Goal: Information Seeking & Learning: Learn about a topic

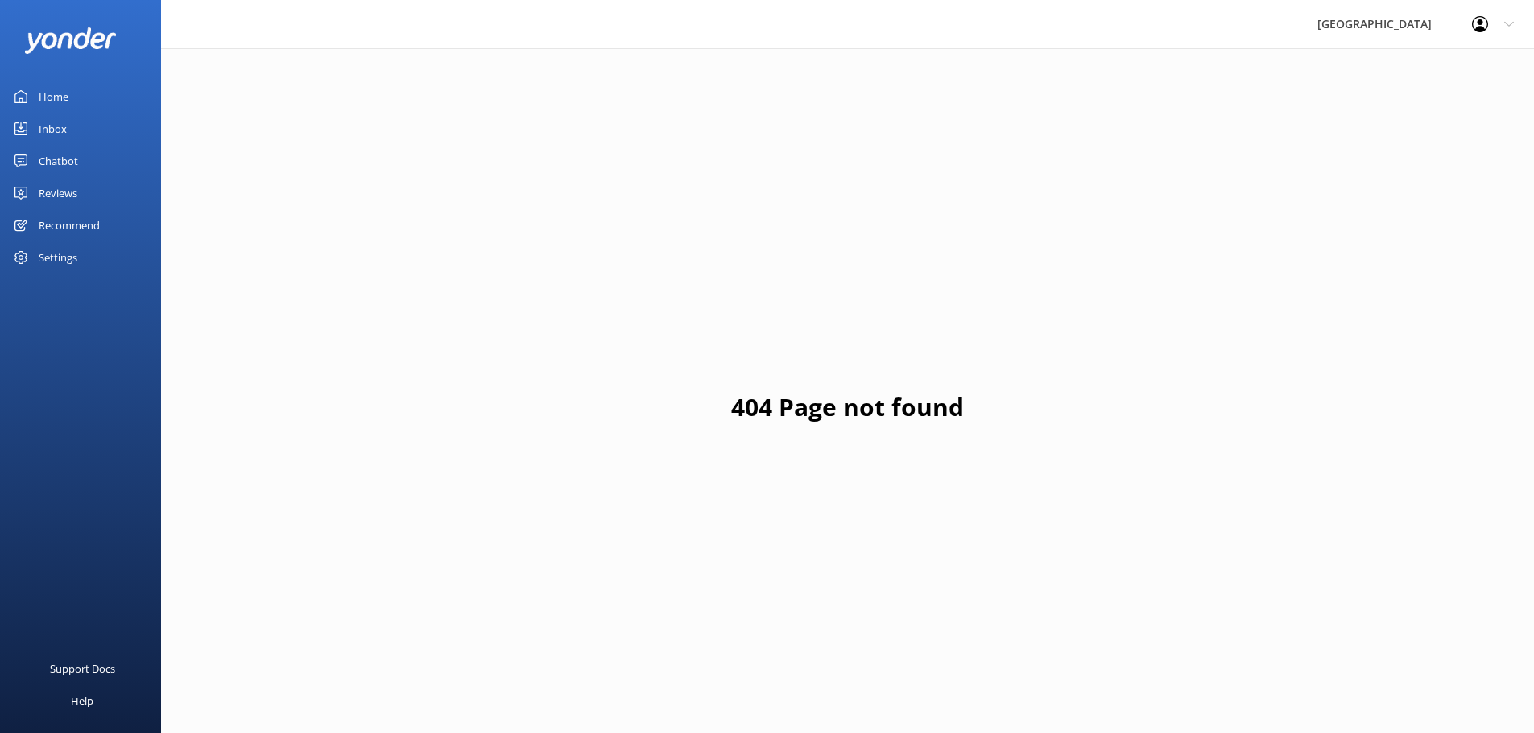
click at [59, 91] on div "Home" at bounding box center [54, 97] width 30 height 32
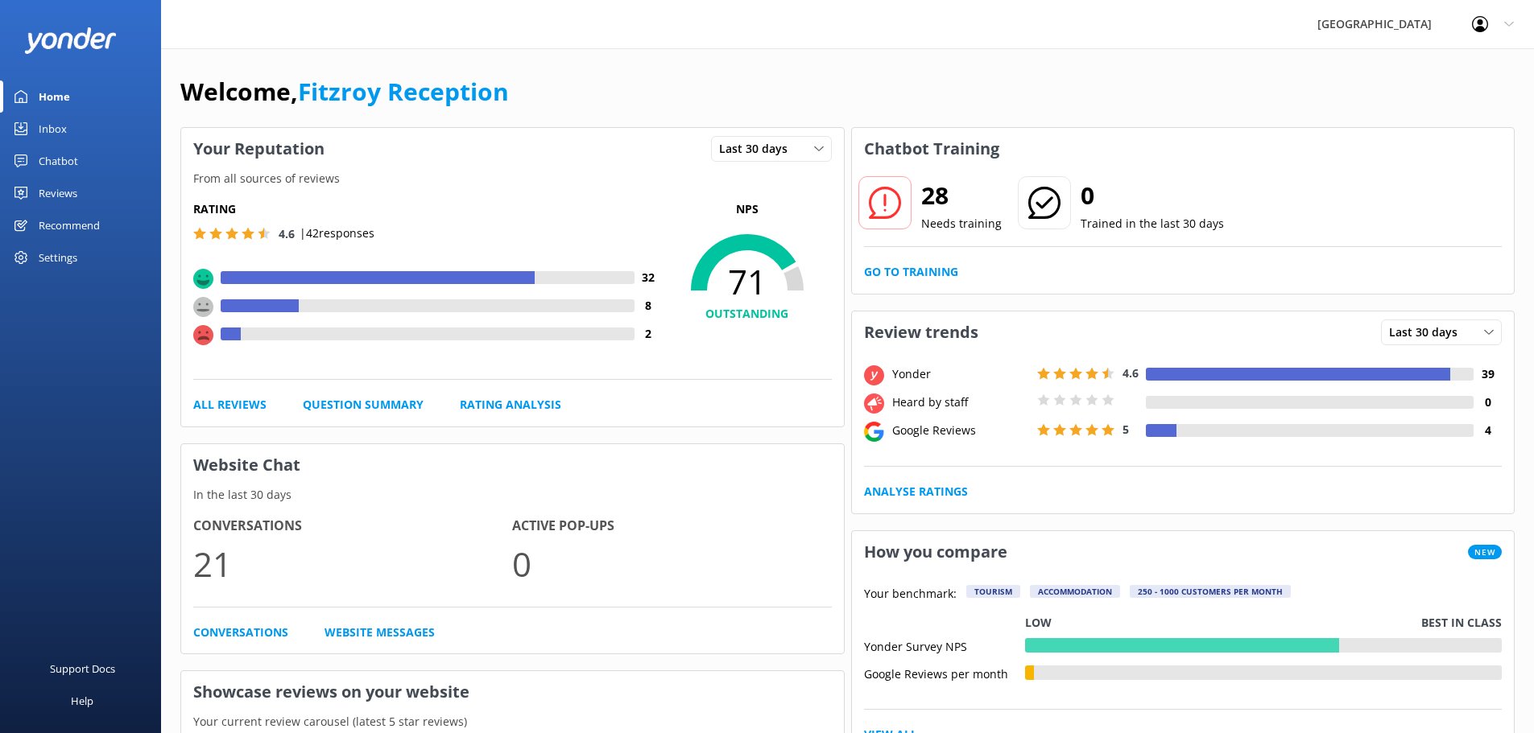
click at [1158, 429] on div at bounding box center [1161, 430] width 31 height 13
click at [791, 153] on span "Last 30 days" at bounding box center [758, 149] width 78 height 18
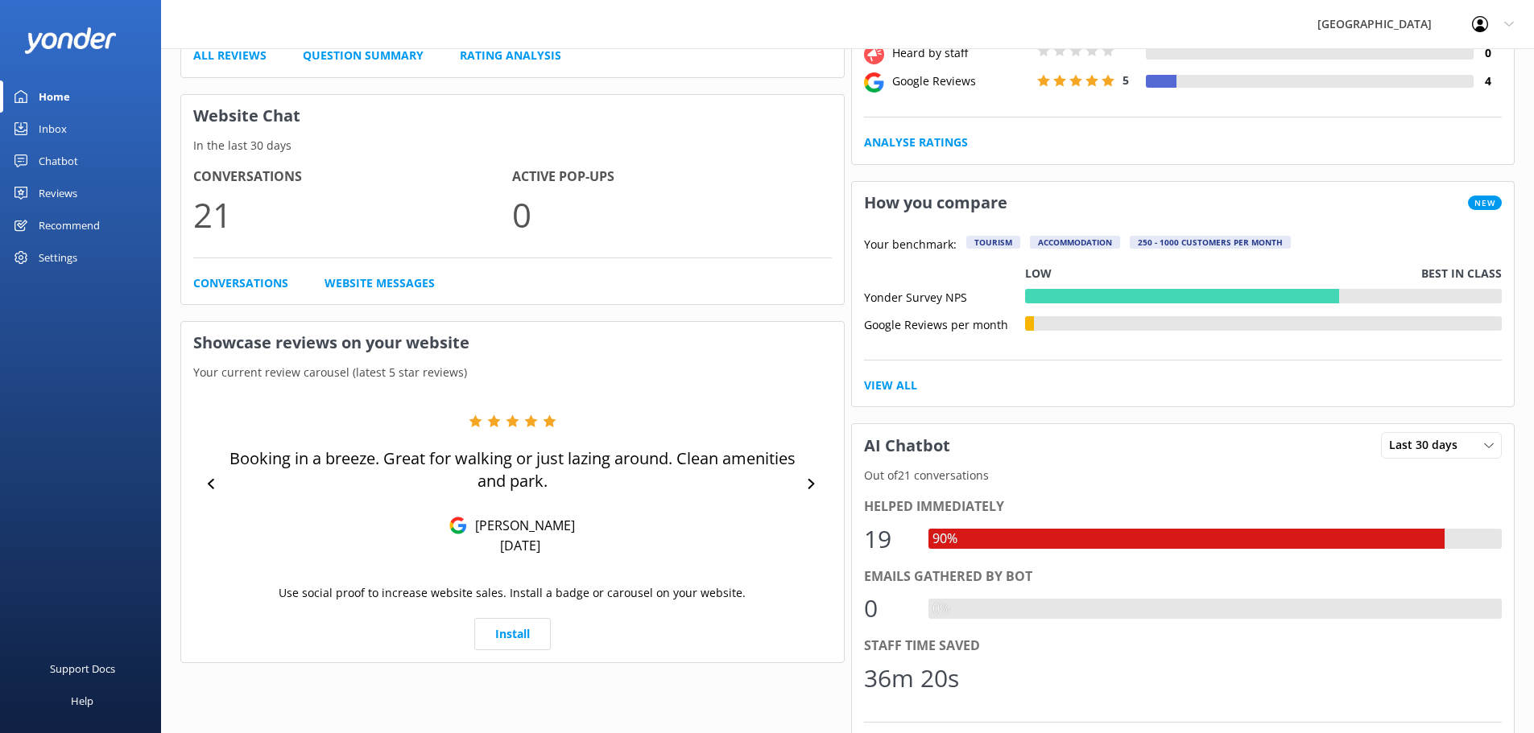
scroll to position [483, 0]
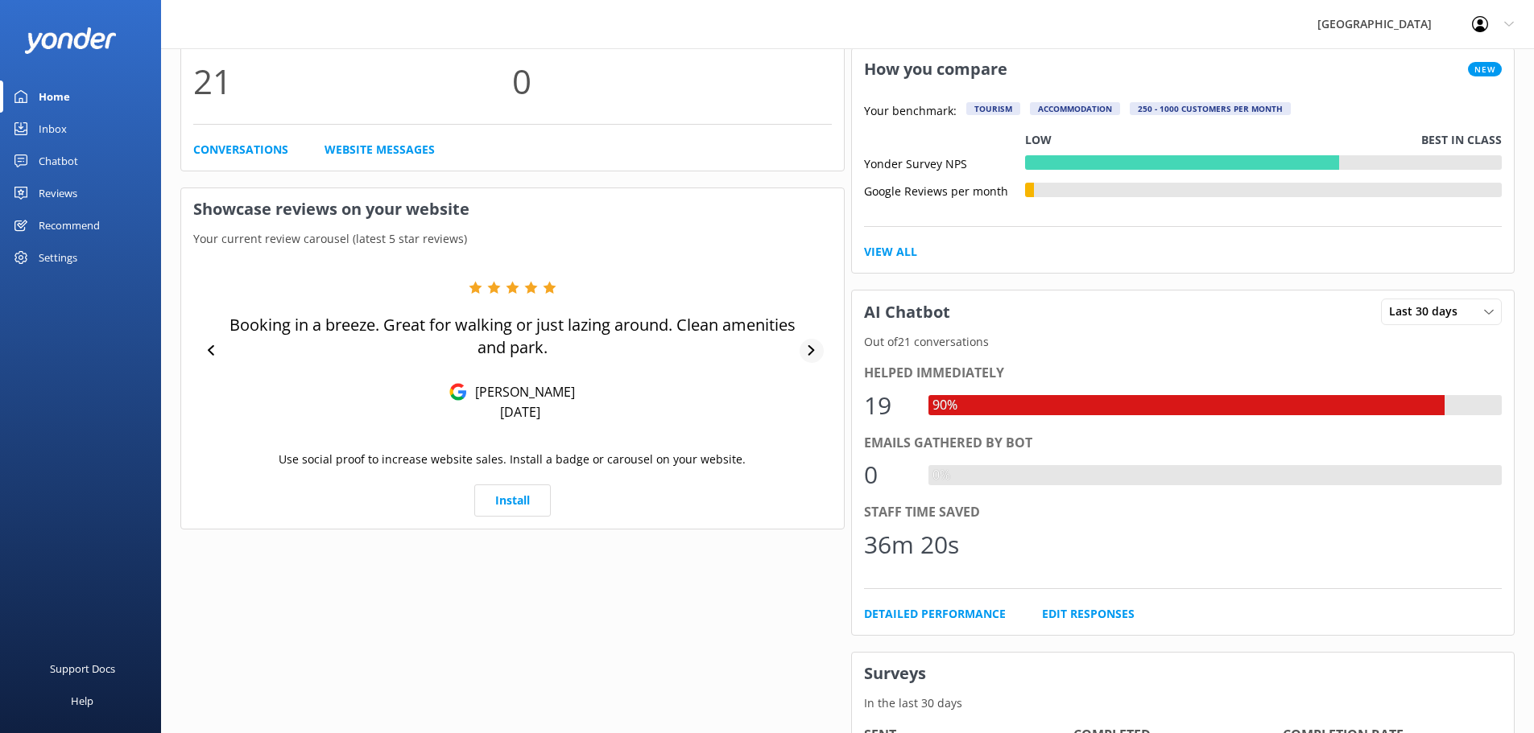
click at [816, 350] on icon at bounding box center [811, 350] width 10 height 10
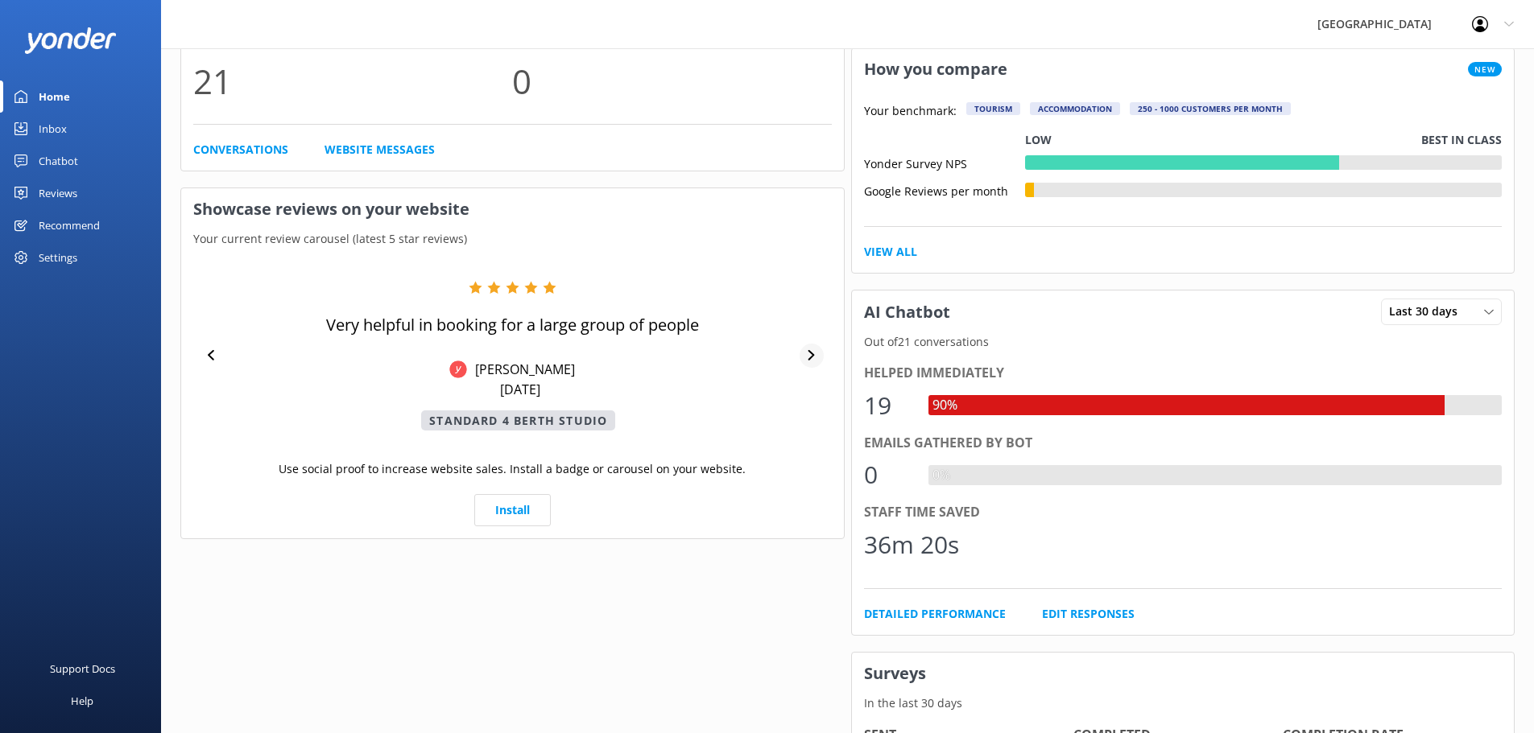
click at [816, 350] on icon at bounding box center [811, 355] width 10 height 10
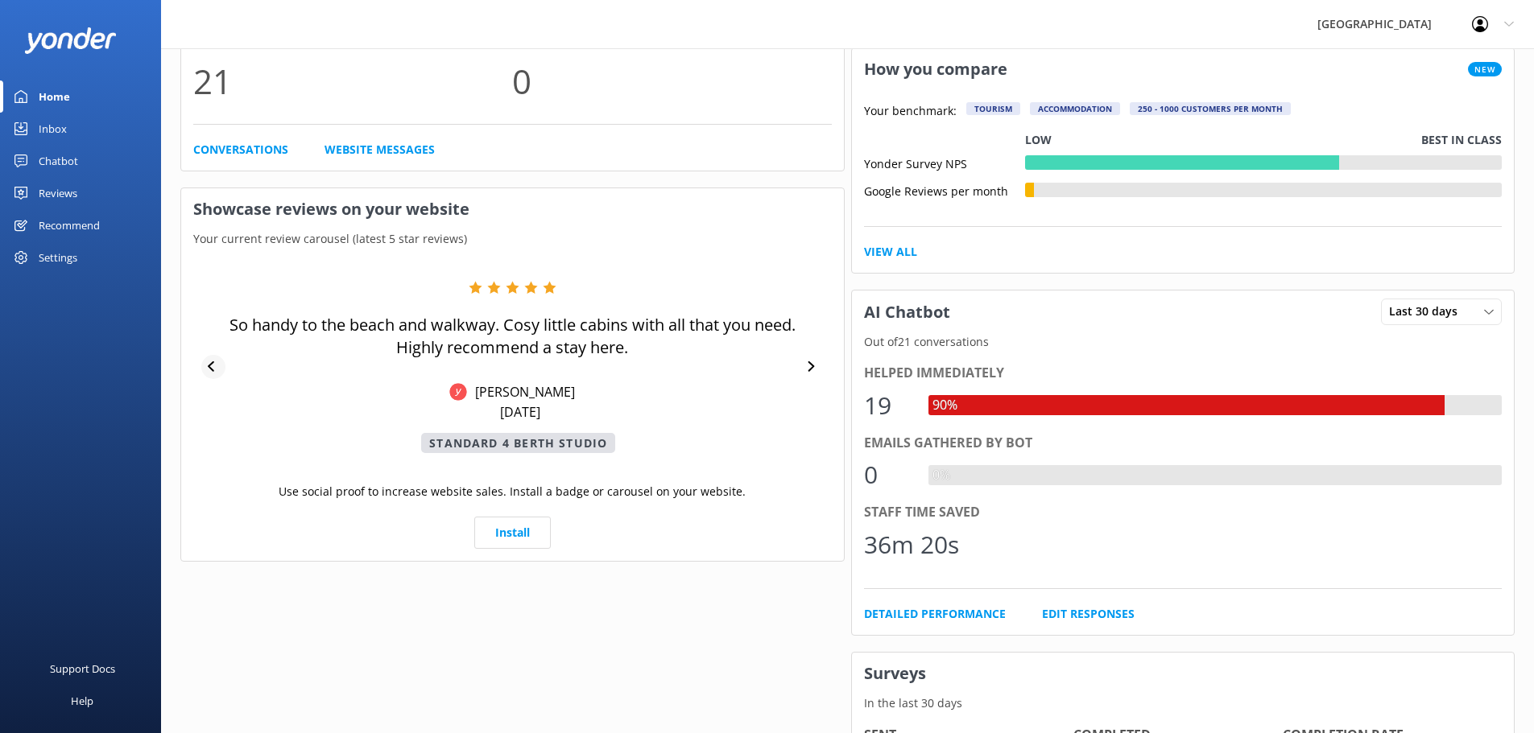
click at [209, 370] on icon at bounding box center [213, 367] width 10 height 10
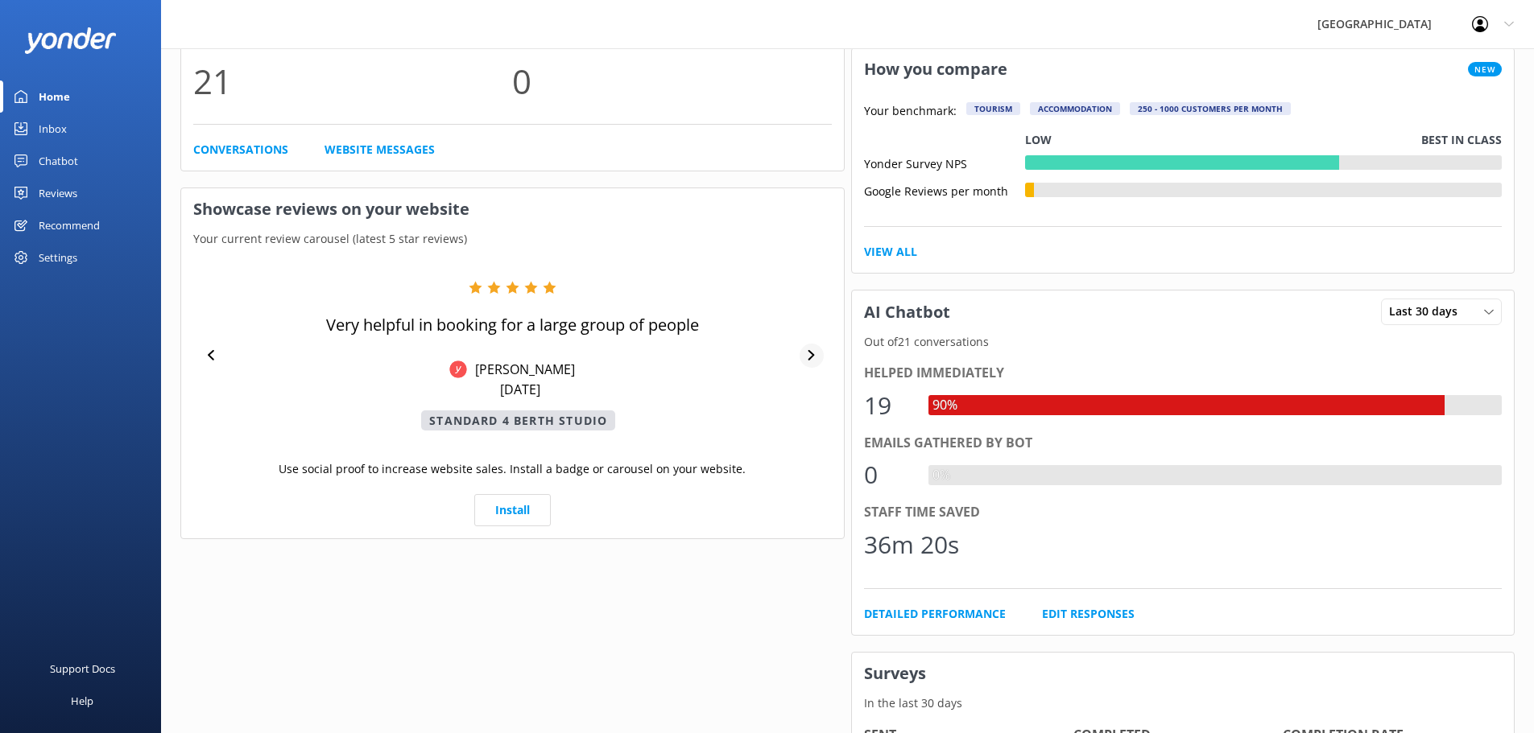
click at [809, 360] on icon at bounding box center [811, 355] width 6 height 10
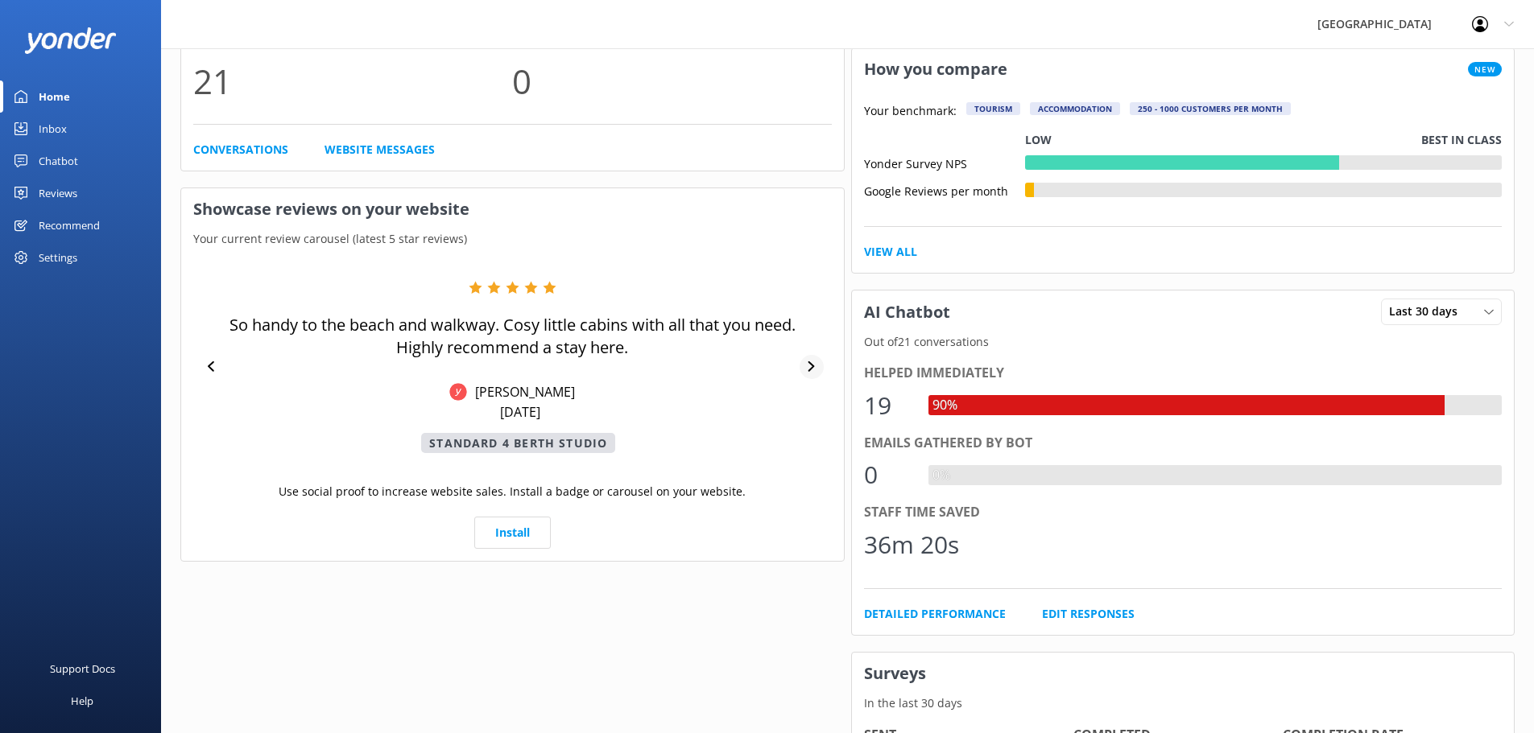
click at [809, 360] on div at bounding box center [811, 367] width 24 height 24
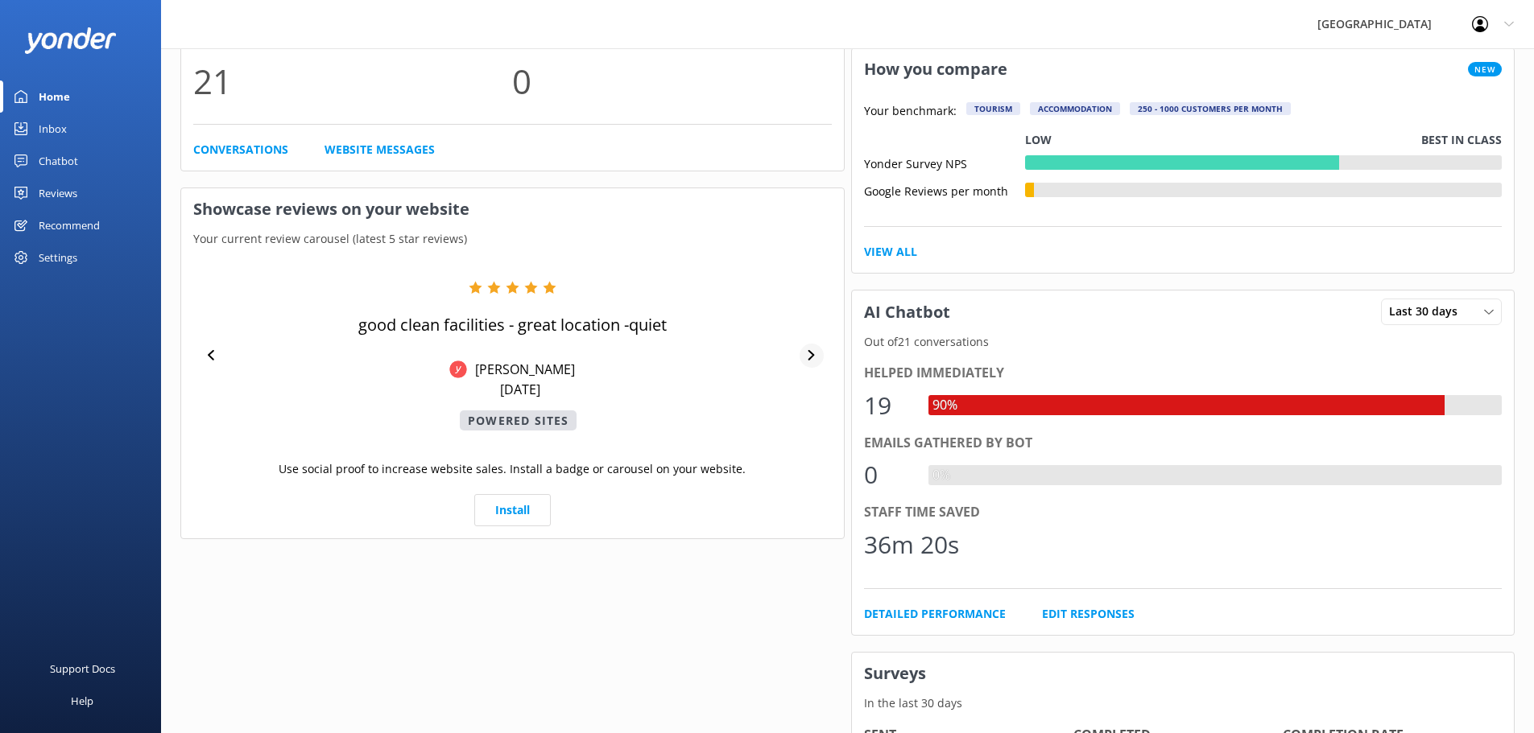
click at [809, 360] on icon at bounding box center [811, 355] width 6 height 10
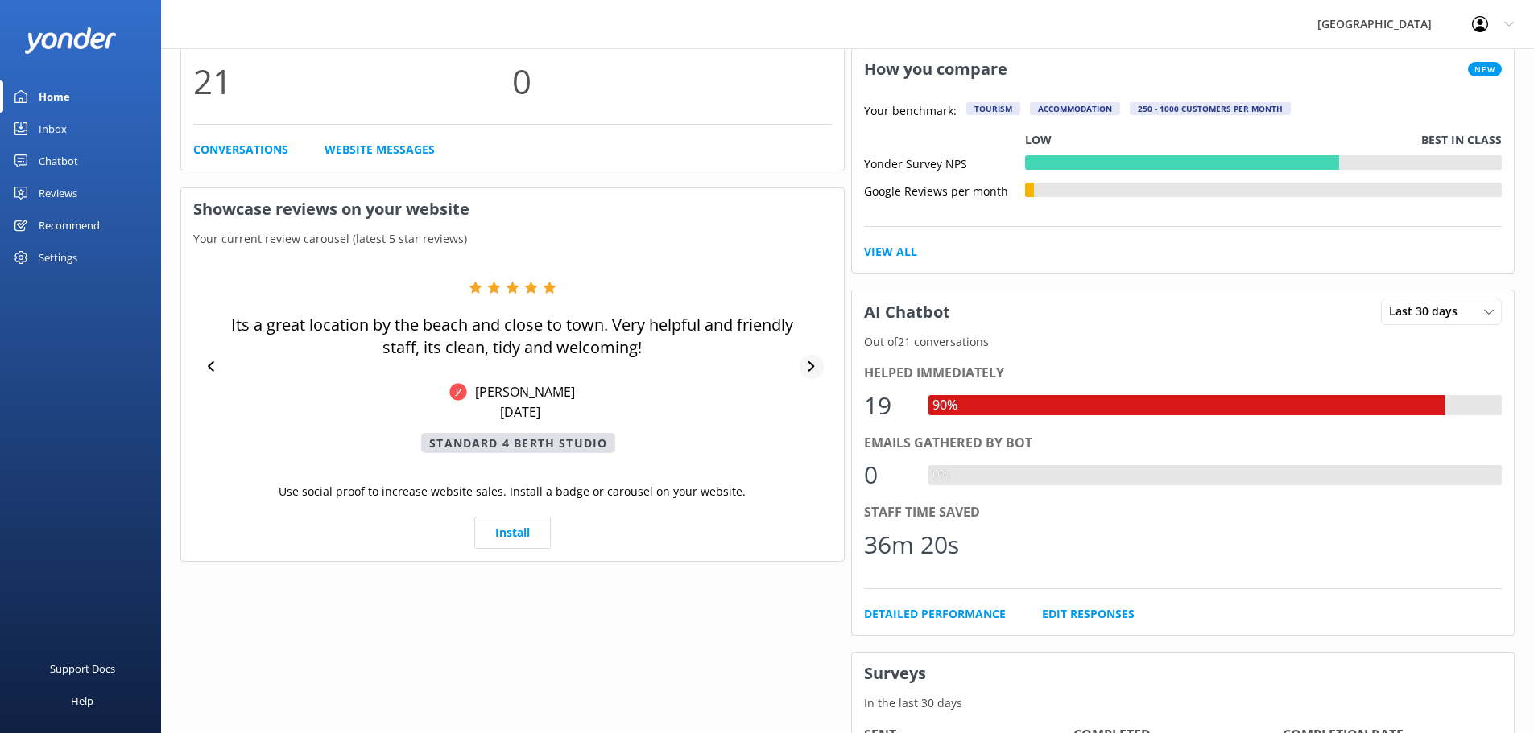
click at [809, 360] on div at bounding box center [811, 367] width 24 height 24
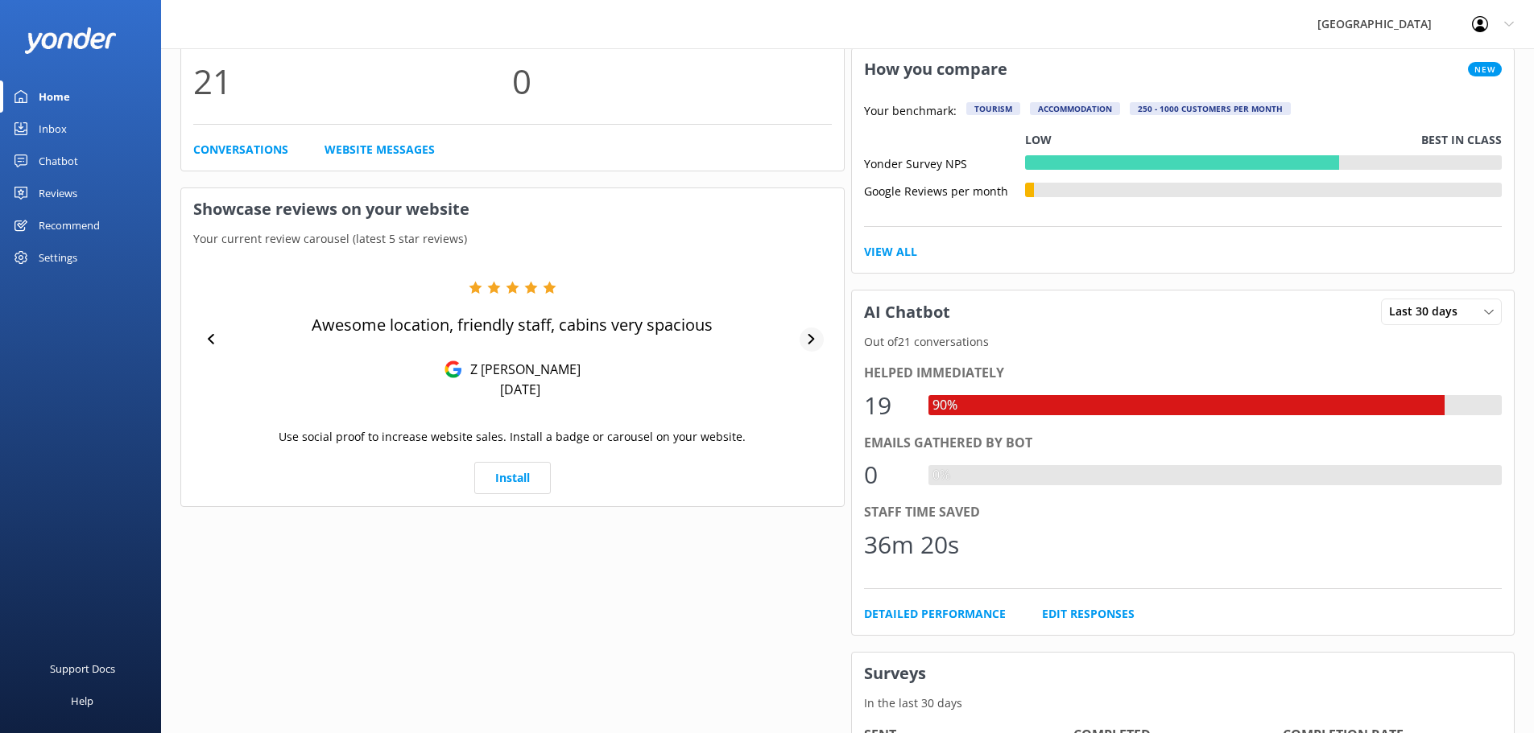
click at [809, 360] on div "Awesome location, friendly staff, cabins very spacious Z [PERSON_NAME] [DATE]" at bounding box center [512, 340] width 638 height 118
click at [813, 340] on icon at bounding box center [811, 339] width 6 height 10
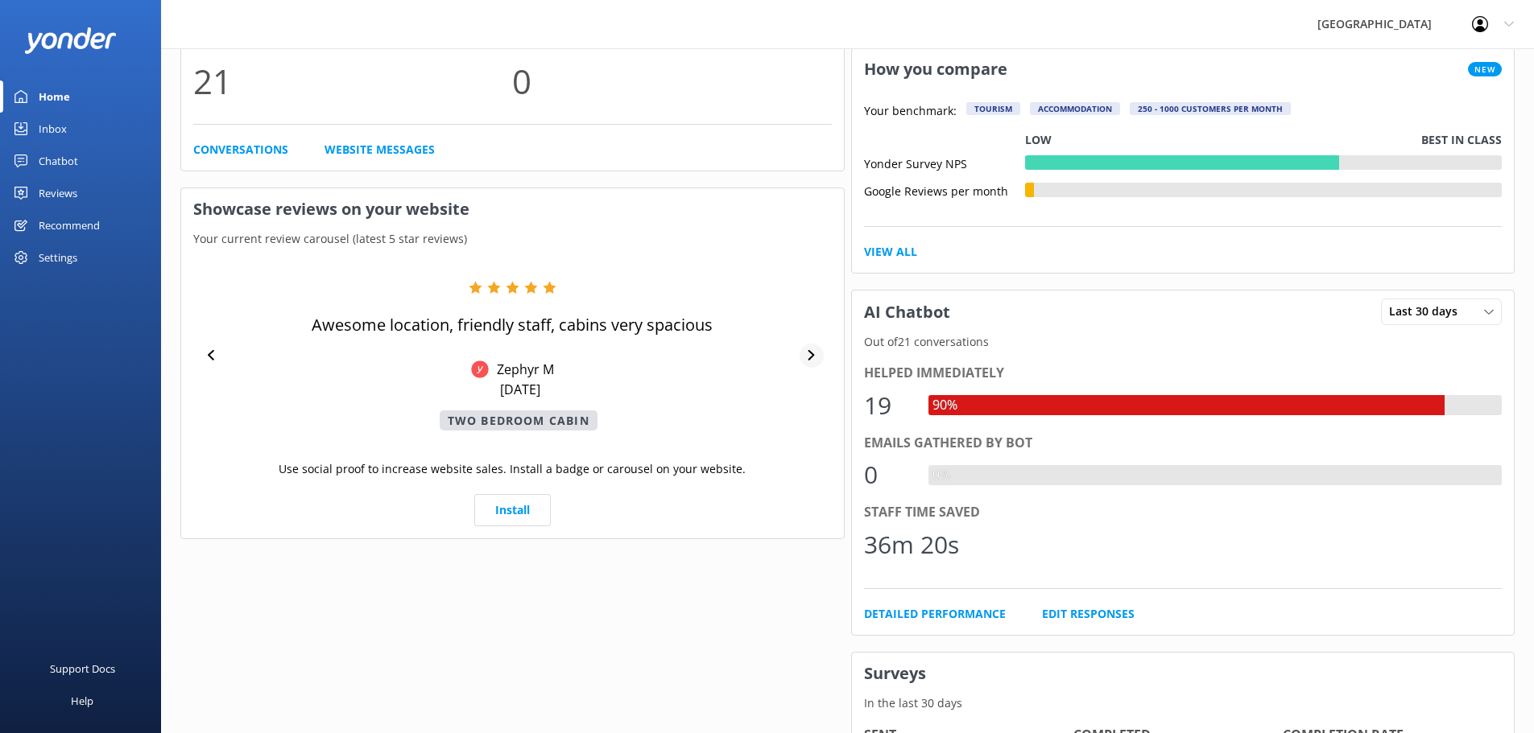
click at [813, 340] on div "Awesome location, friendly staff, cabins very spacious Zephyr M [DATE] Two Bedr…" at bounding box center [512, 356] width 638 height 150
click at [808, 349] on div at bounding box center [811, 356] width 24 height 24
click at [810, 354] on icon at bounding box center [811, 355] width 10 height 10
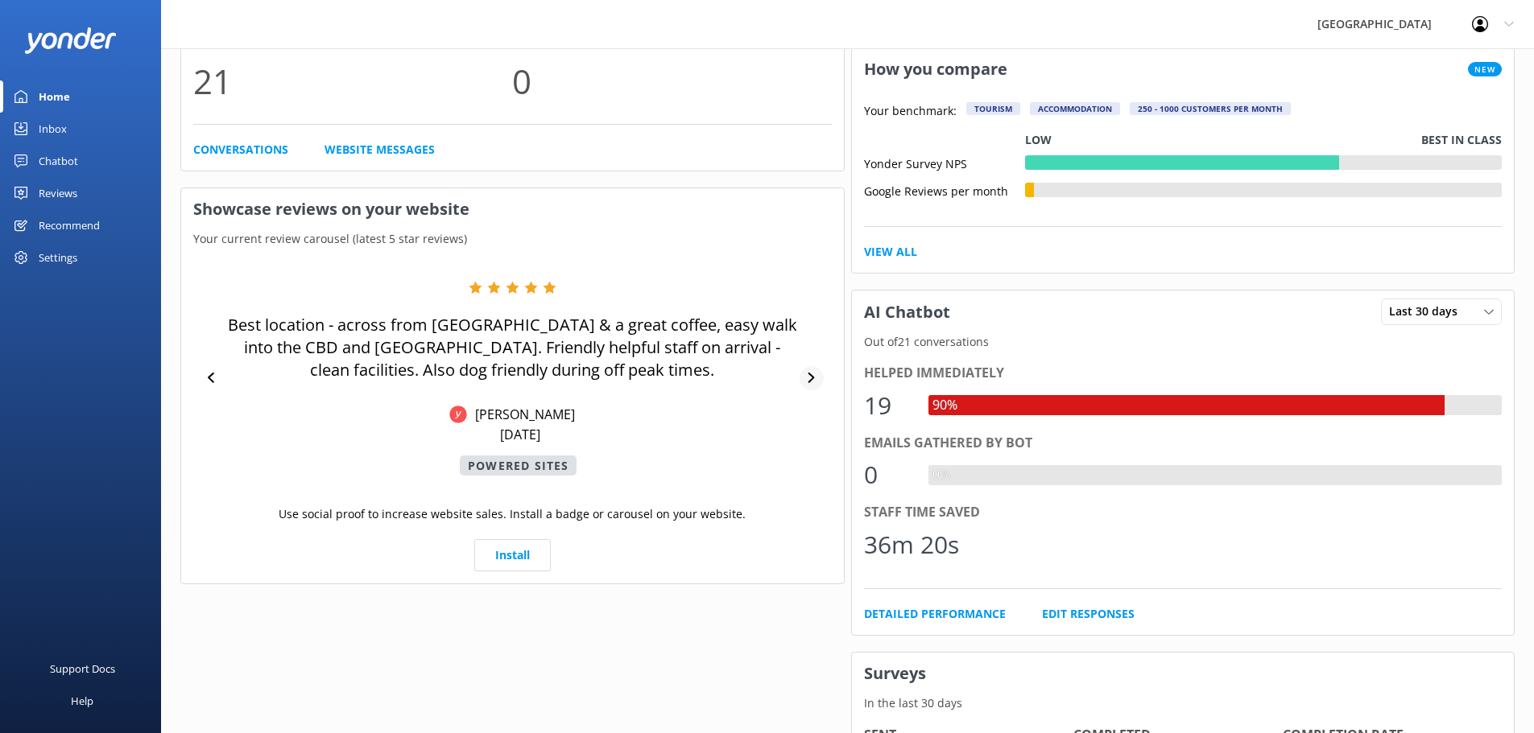
click at [808, 368] on div "Best location - across from [GEOGRAPHIC_DATA] & a great coffee, easy walk into …" at bounding box center [512, 378] width 638 height 195
click at [808, 368] on div at bounding box center [811, 378] width 24 height 24
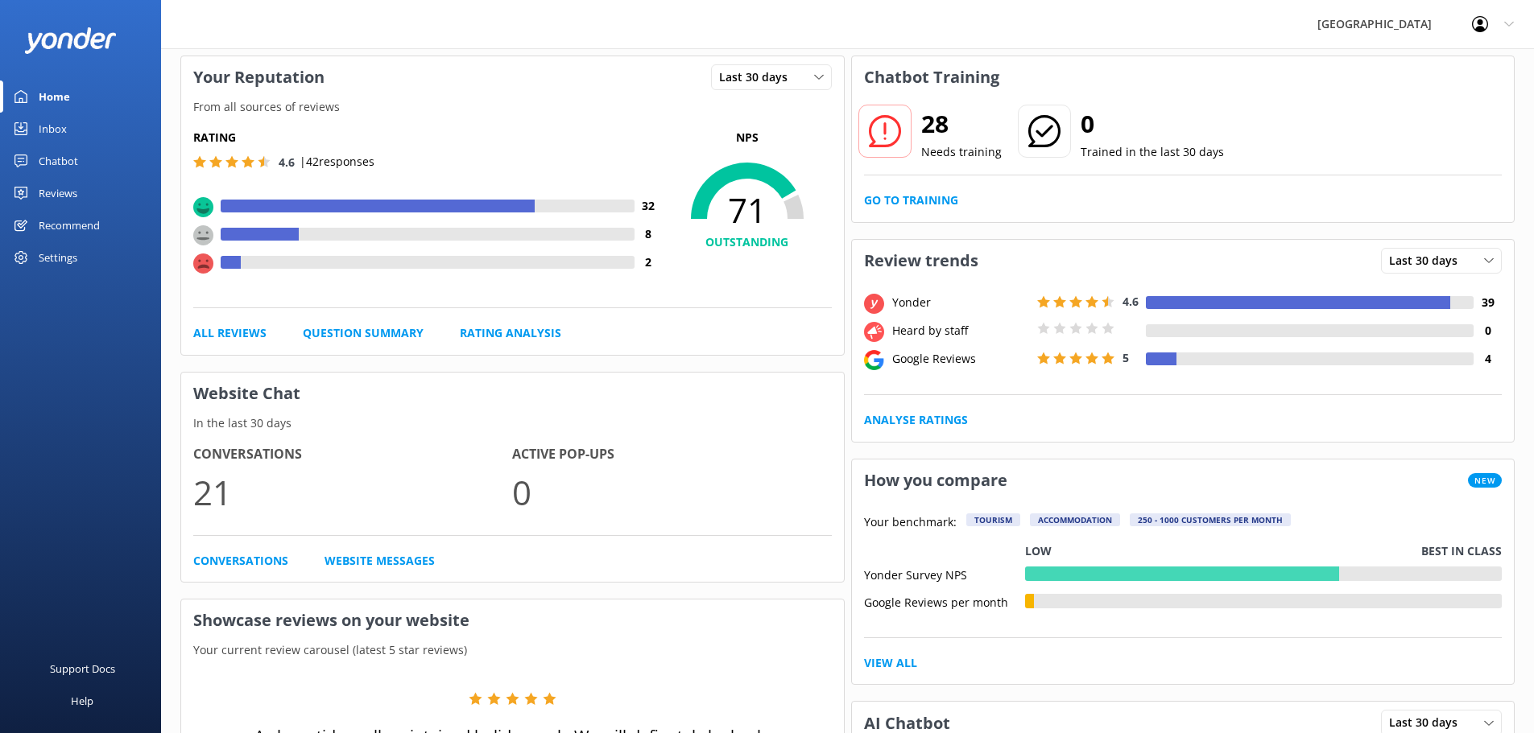
scroll to position [0, 0]
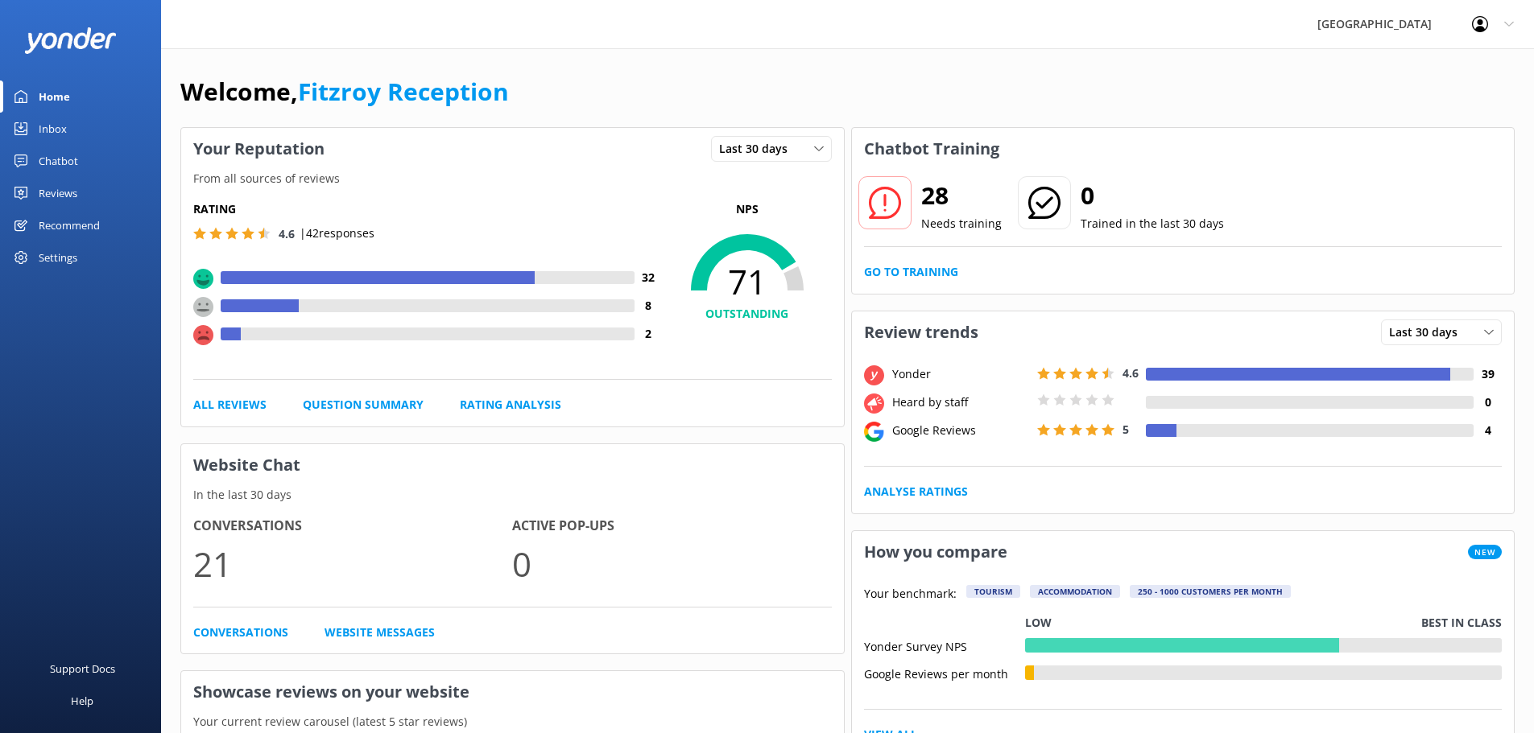
drag, startPoint x: 738, startPoint y: 321, endPoint x: 772, endPoint y: 288, distance: 47.3
click at [741, 317] on h4 "OUTSTANDING" at bounding box center [747, 314] width 169 height 18
click at [794, 225] on icon at bounding box center [747, 290] width 169 height 145
click at [702, 262] on span "71" at bounding box center [747, 282] width 169 height 40
click at [629, 249] on div "Rating 4.6 | 42 responses 32 8 2" at bounding box center [427, 281] width 469 height 163
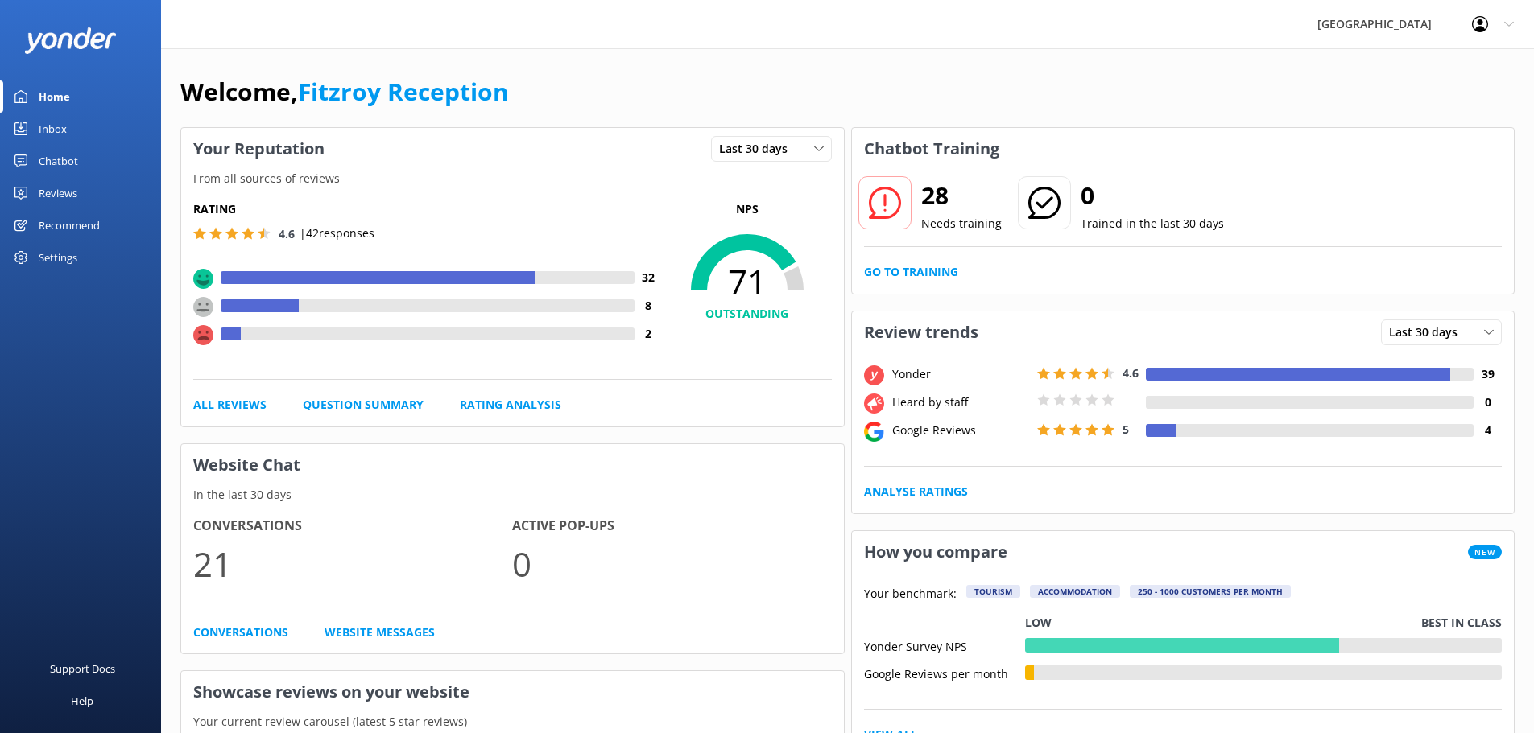
click at [733, 311] on h4 "OUTSTANDING" at bounding box center [747, 314] width 169 height 18
click at [696, 259] on icon at bounding box center [747, 290] width 169 height 145
click at [667, 221] on icon at bounding box center [747, 290] width 169 height 145
click at [799, 159] on div "Last 30 days Last 7 days Last 30 days" at bounding box center [771, 149] width 121 height 26
click at [645, 219] on div "Rating 4.6 | 42 responses" at bounding box center [427, 221] width 469 height 43
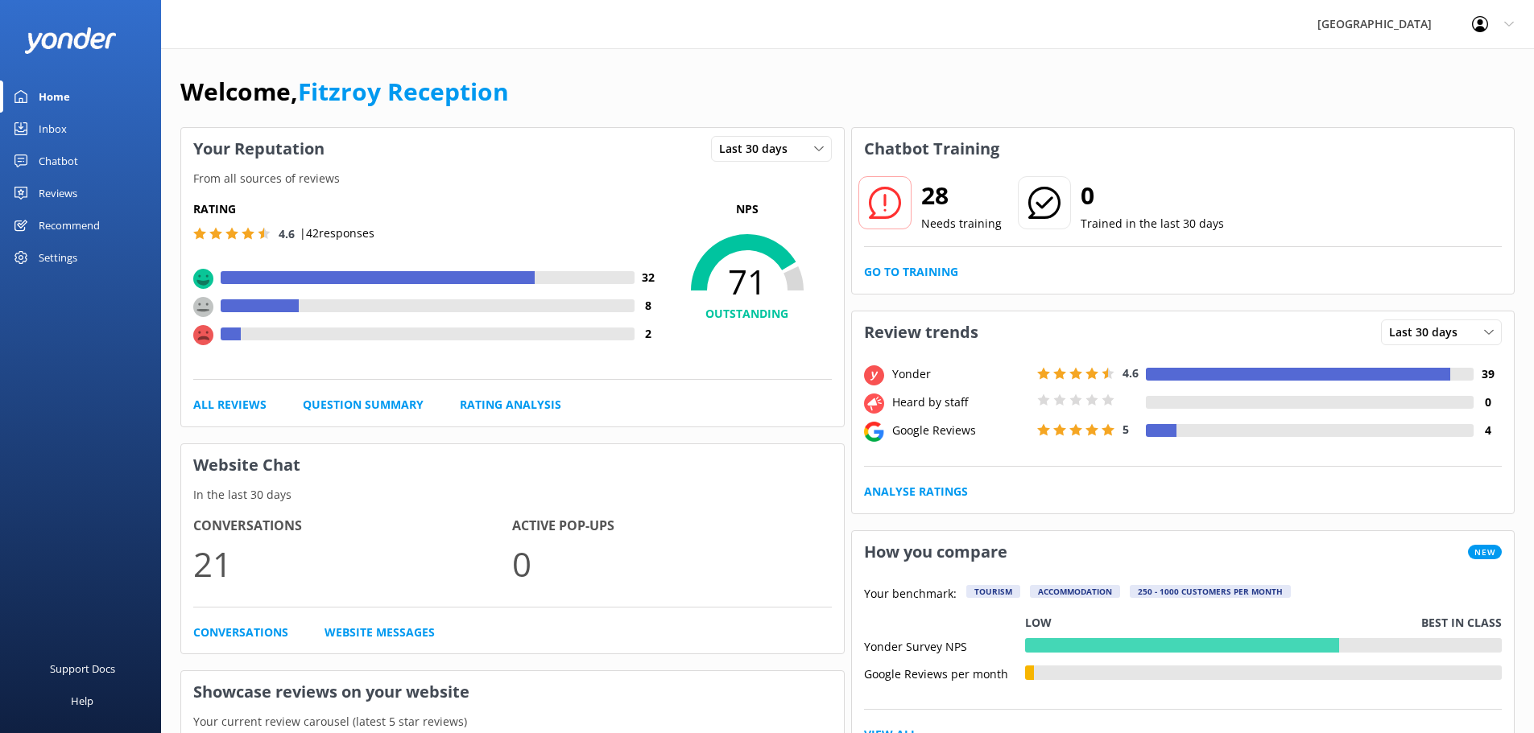
click at [698, 414] on div "All Reviews Question Summary Rating Analysis" at bounding box center [512, 405] width 638 height 18
click at [503, 403] on link "Rating Analysis" at bounding box center [510, 405] width 101 height 18
click at [758, 155] on span "Last 30 days" at bounding box center [758, 149] width 78 height 18
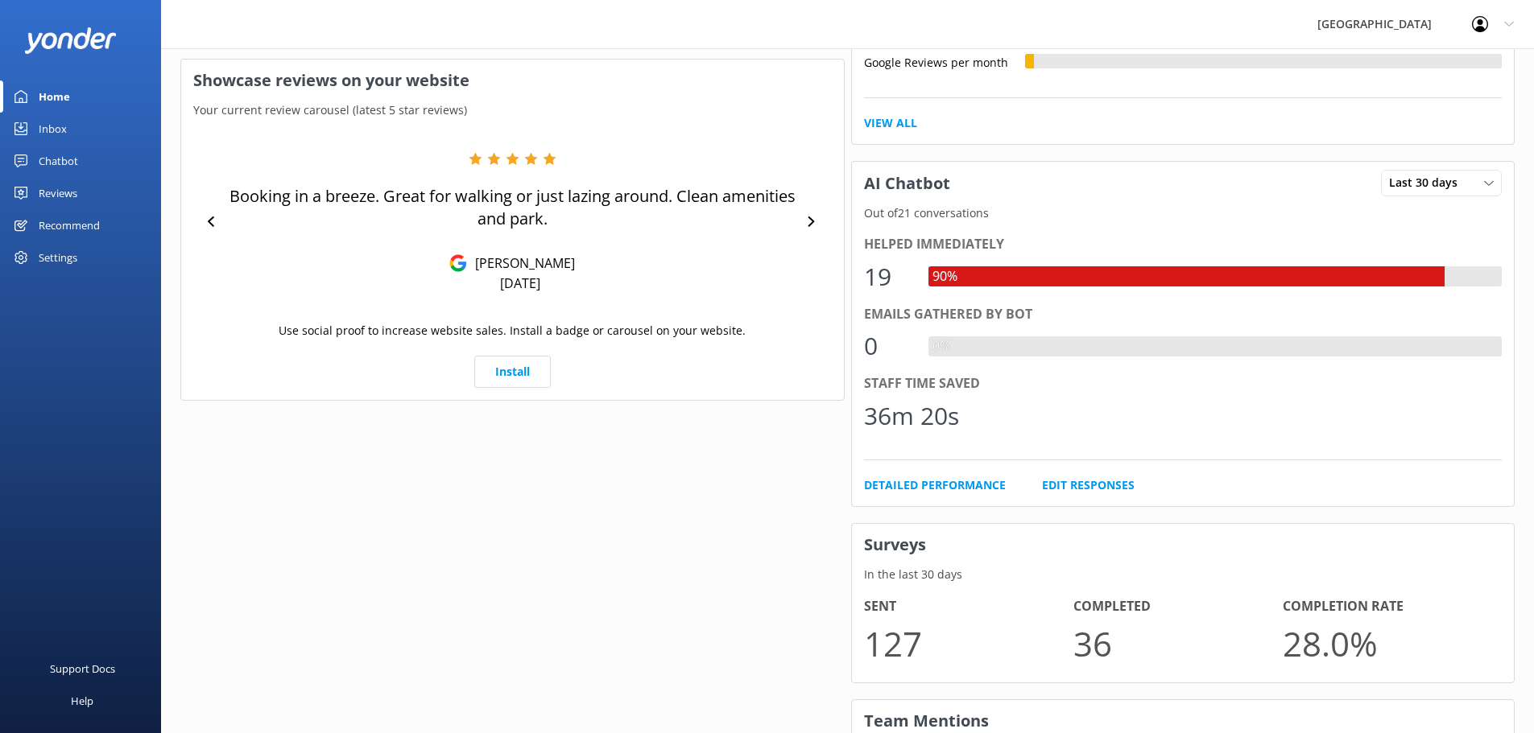
scroll to position [473, 0]
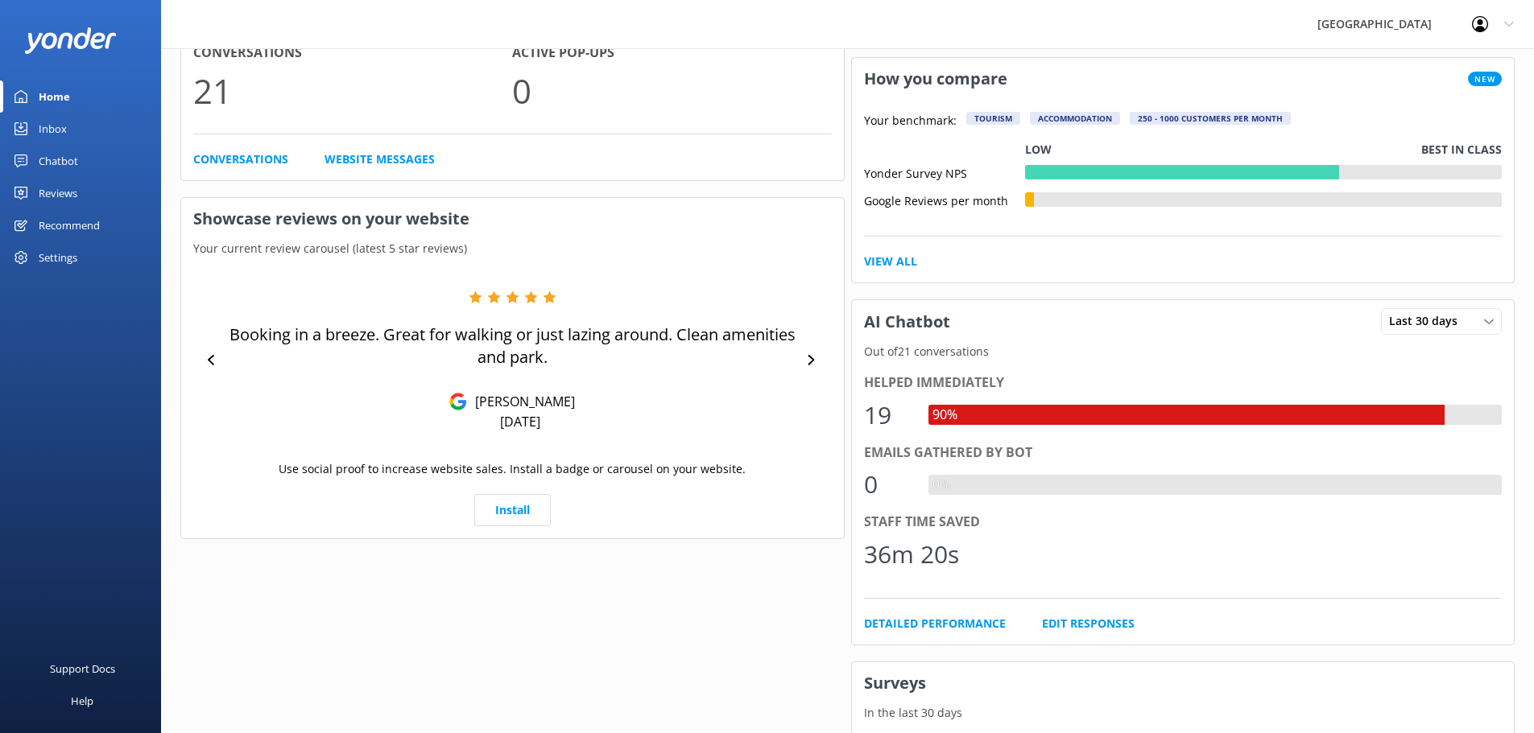
drag, startPoint x: 768, startPoint y: 556, endPoint x: 796, endPoint y: 461, distance: 99.9
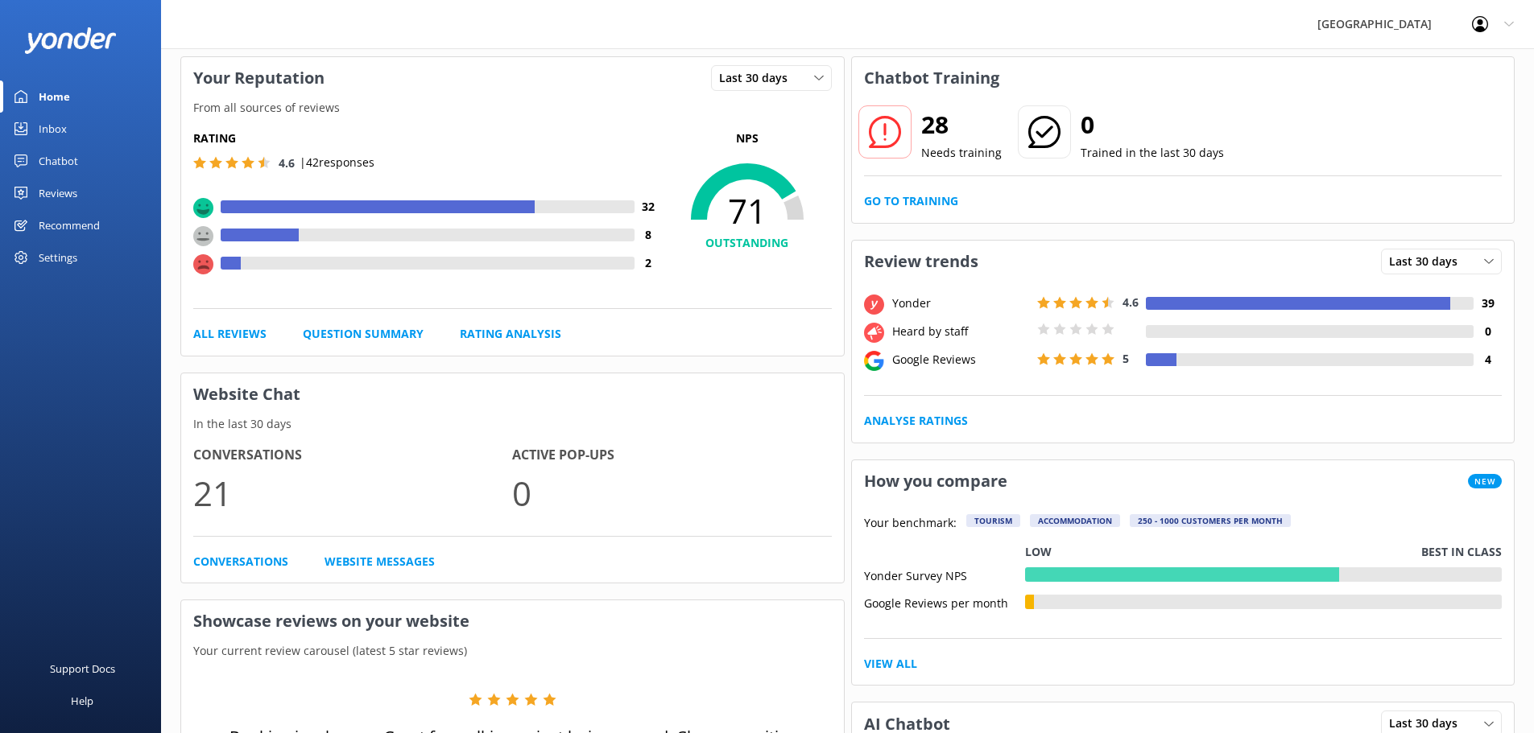
scroll to position [0, 0]
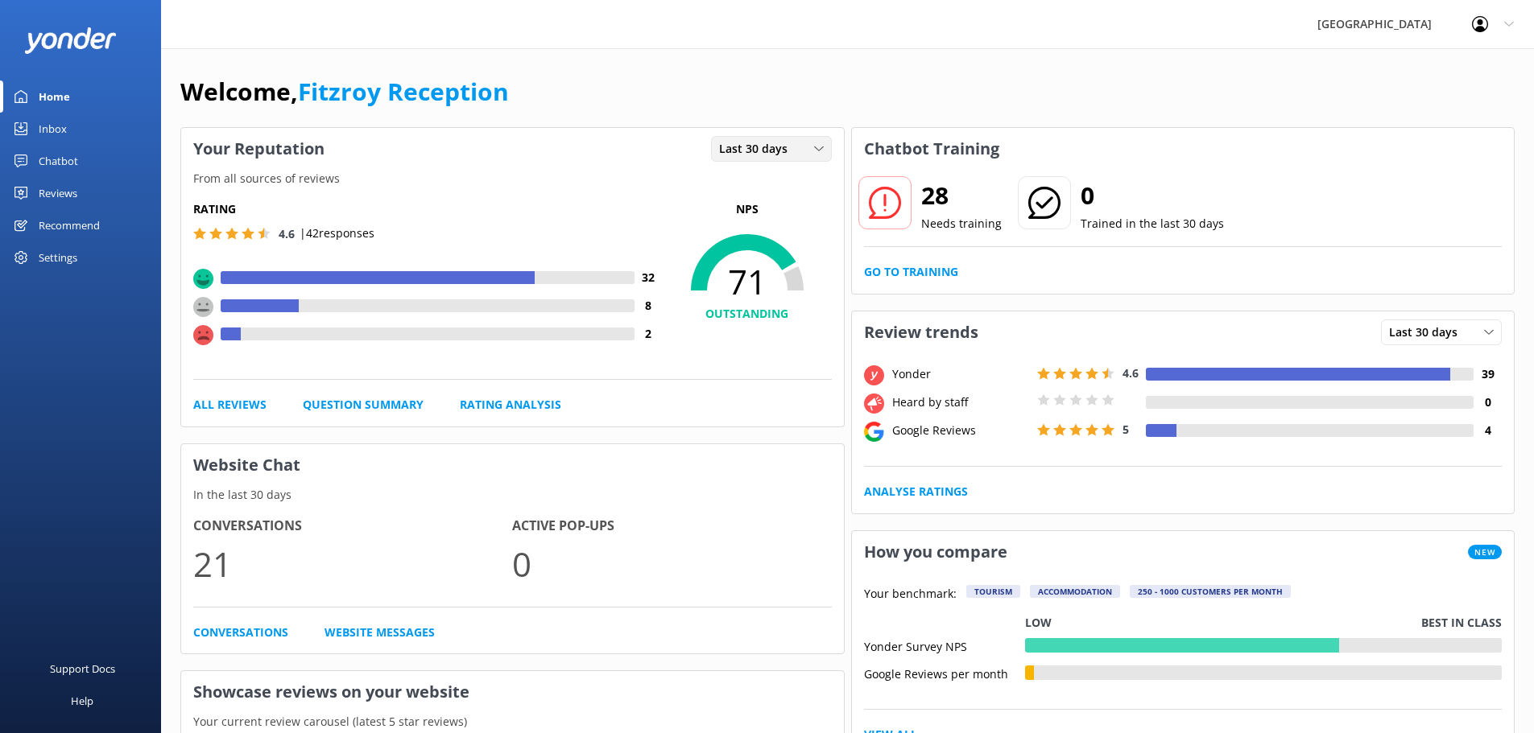
click at [795, 160] on div "Last 30 days Last 7 days Last 30 days" at bounding box center [771, 149] width 121 height 26
click at [789, 151] on span "Last 30 days" at bounding box center [758, 149] width 78 height 18
click at [1413, 332] on span "Last 30 days" at bounding box center [1428, 333] width 78 height 18
click at [919, 426] on div "Google Reviews" at bounding box center [960, 431] width 145 height 18
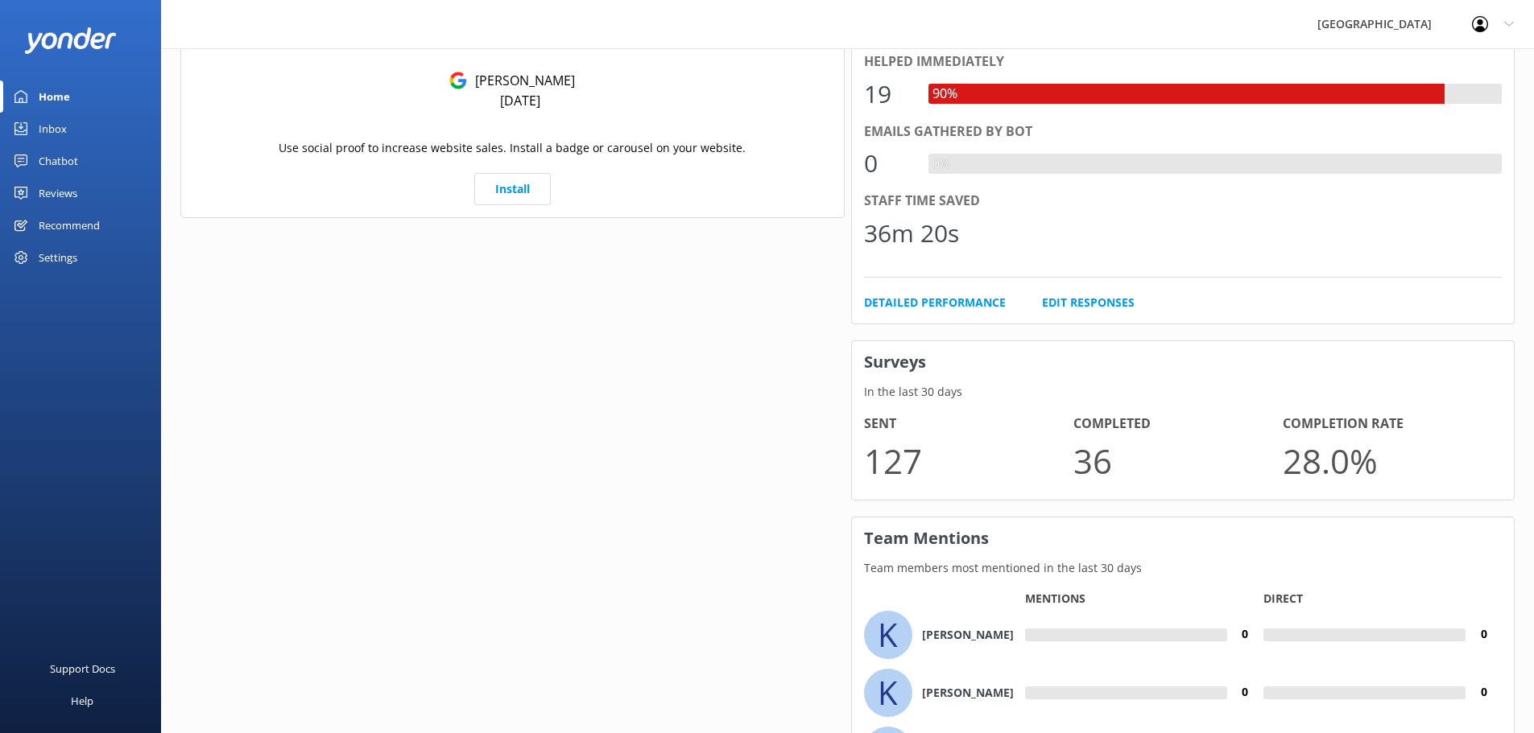
scroll to position [958, 0]
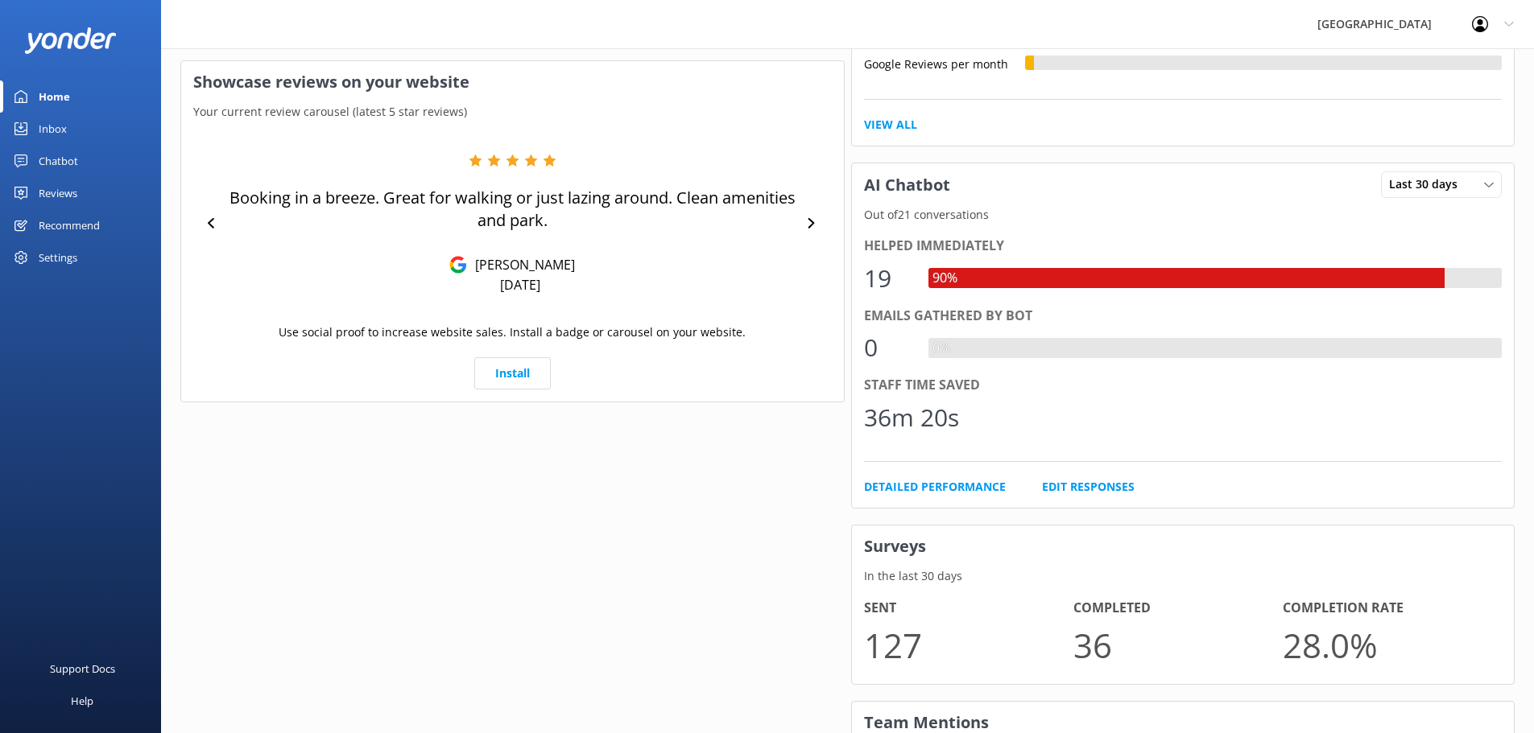
drag, startPoint x: 815, startPoint y: 513, endPoint x: 829, endPoint y: 470, distance: 45.1
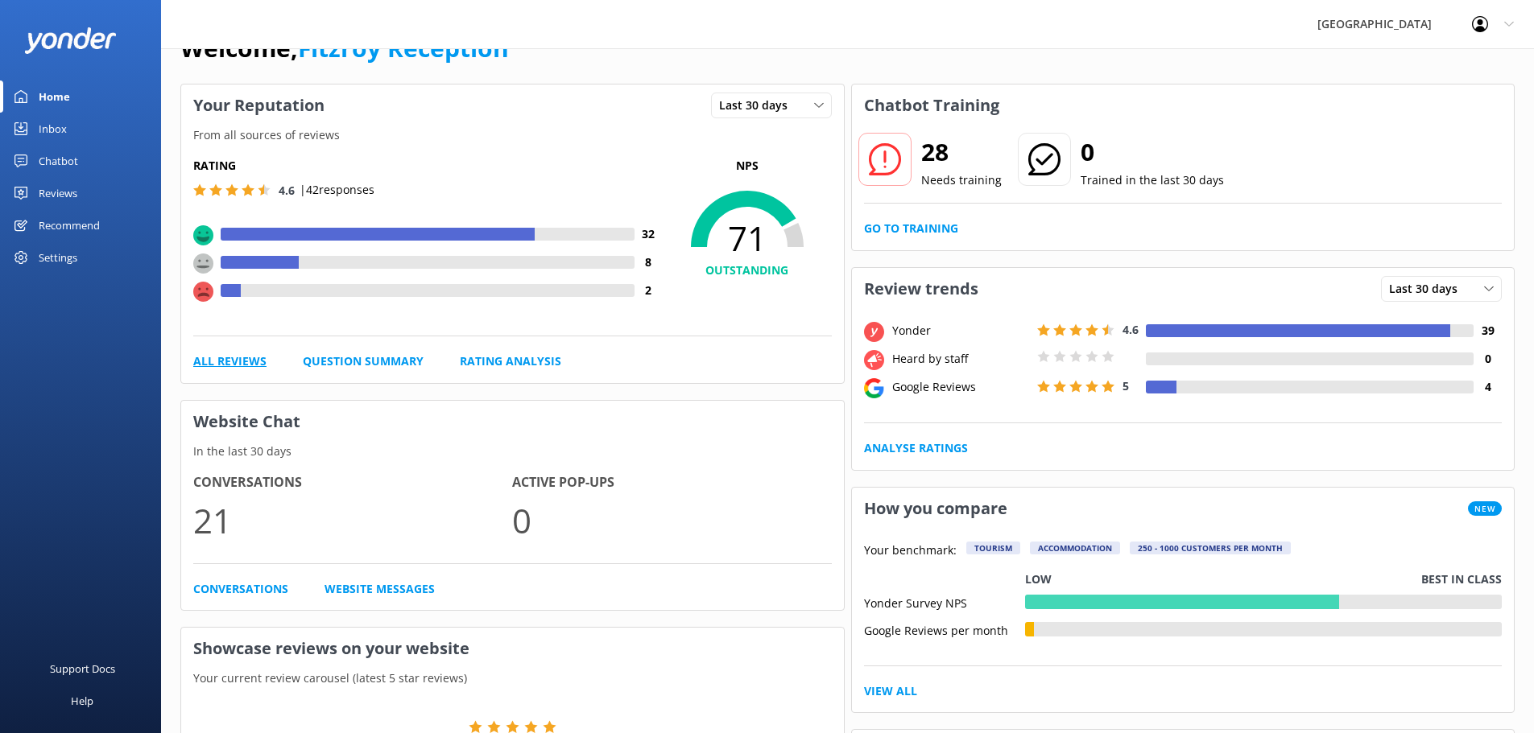
click at [235, 359] on link "All Reviews" at bounding box center [229, 362] width 73 height 18
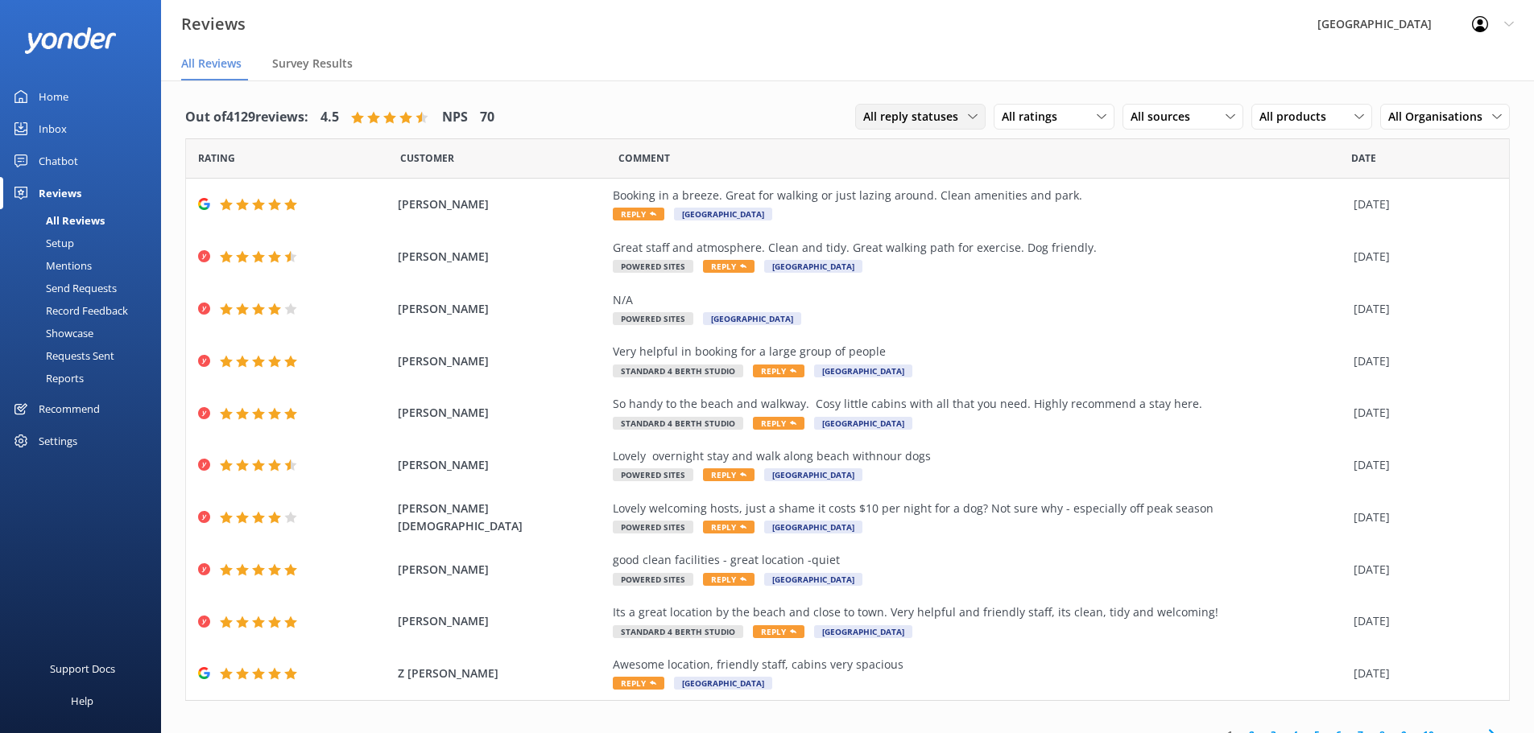
click at [962, 107] on div "All reply statuses All reply statuses Needs a reply Does not need reply" at bounding box center [920, 117] width 130 height 26
click at [962, 108] on div "All reply statuses All reply statuses Needs a reply Does not need reply" at bounding box center [920, 117] width 130 height 26
click at [1152, 126] on span "All sources" at bounding box center [1164, 117] width 69 height 18
click at [1168, 248] on div "Google reviews" at bounding box center [1193, 248] width 94 height 16
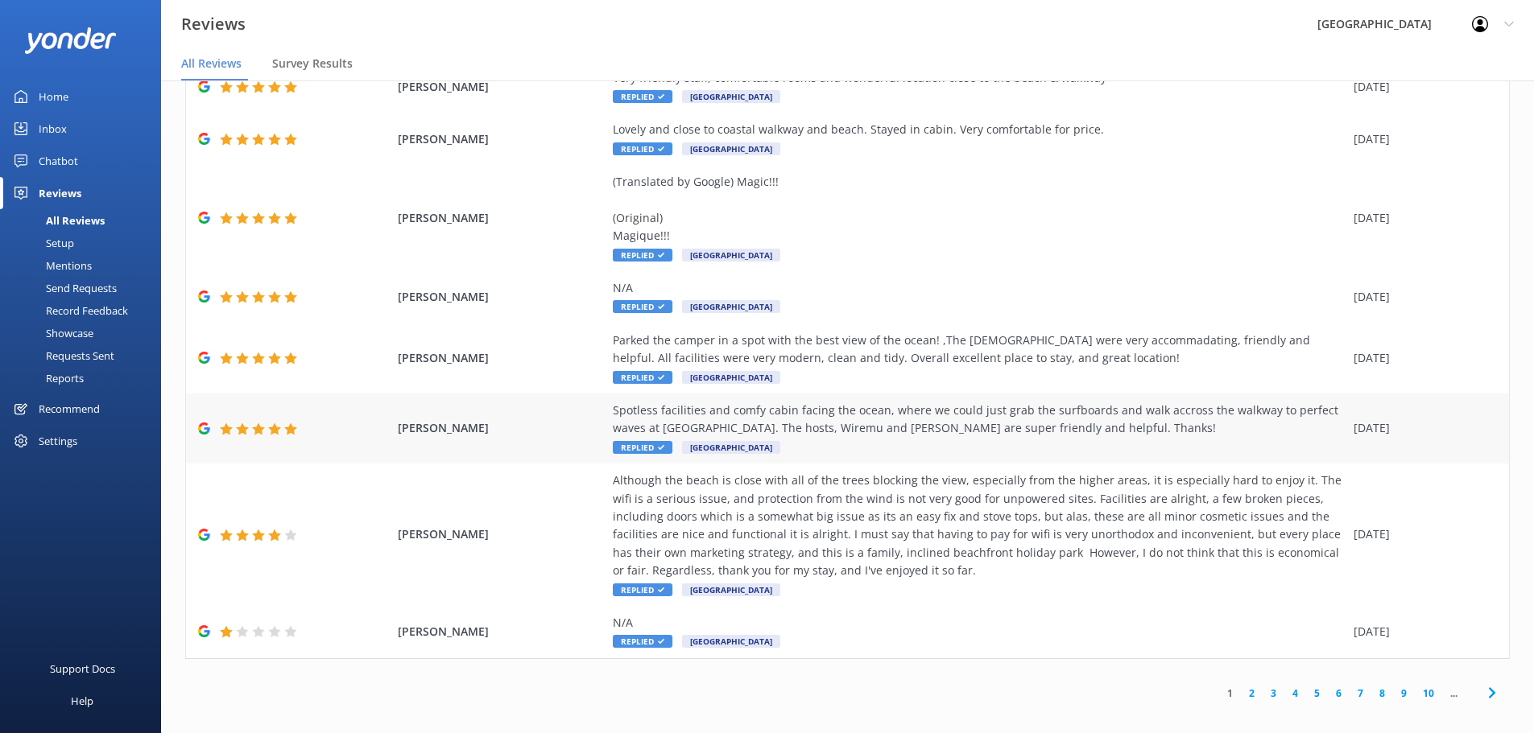
scroll to position [32, 0]
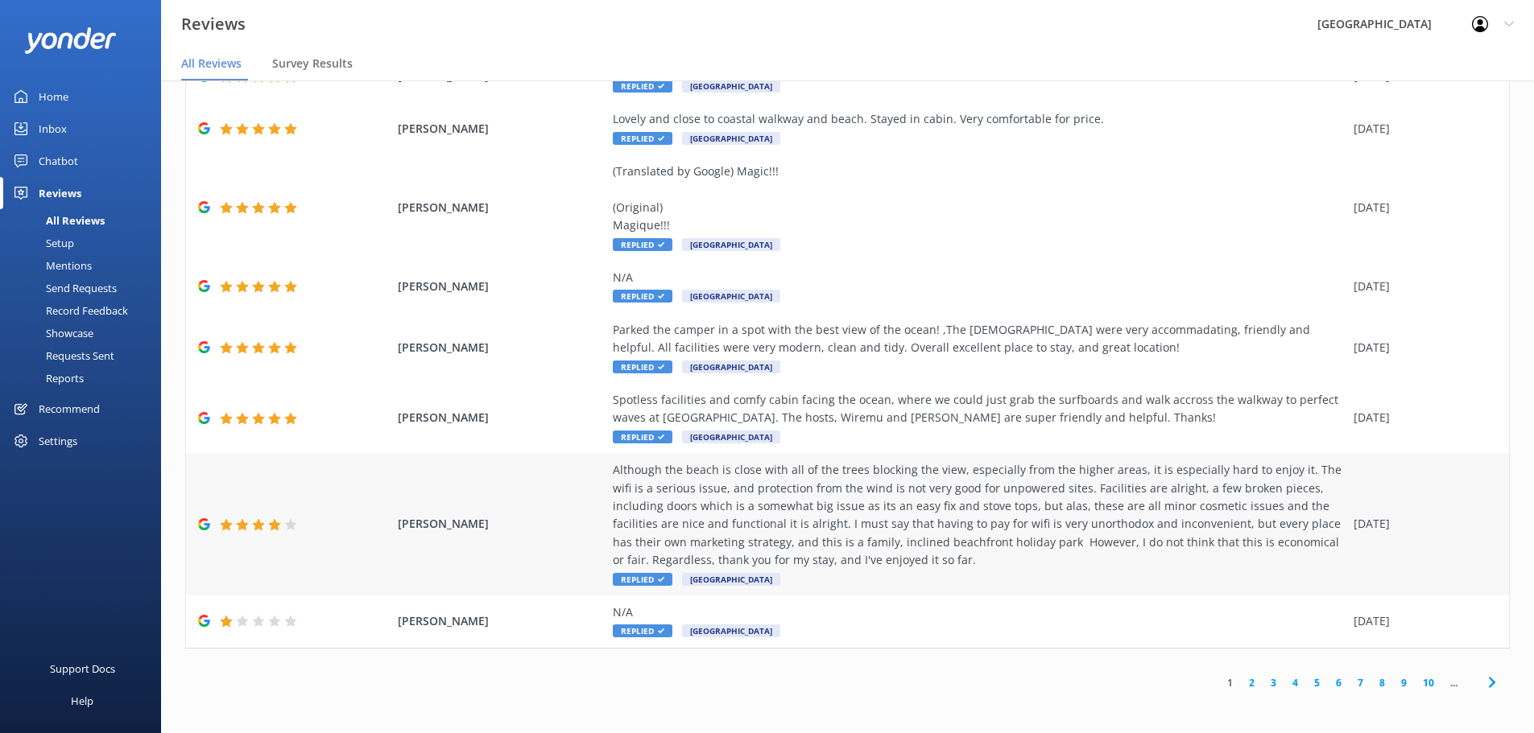
click at [763, 540] on div "Although the beach is close with all of the trees blocking the view, especially…" at bounding box center [979, 515] width 733 height 108
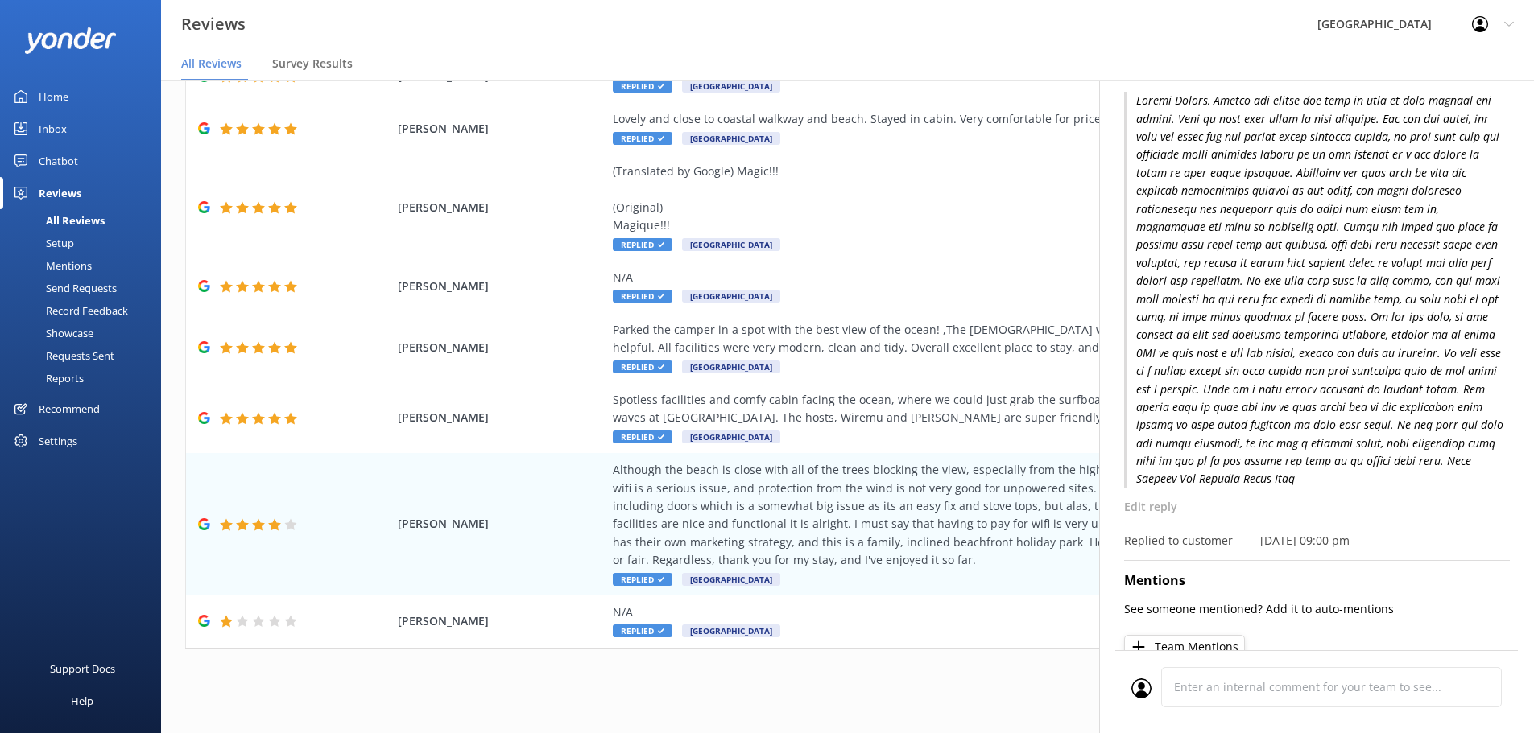
scroll to position [0, 0]
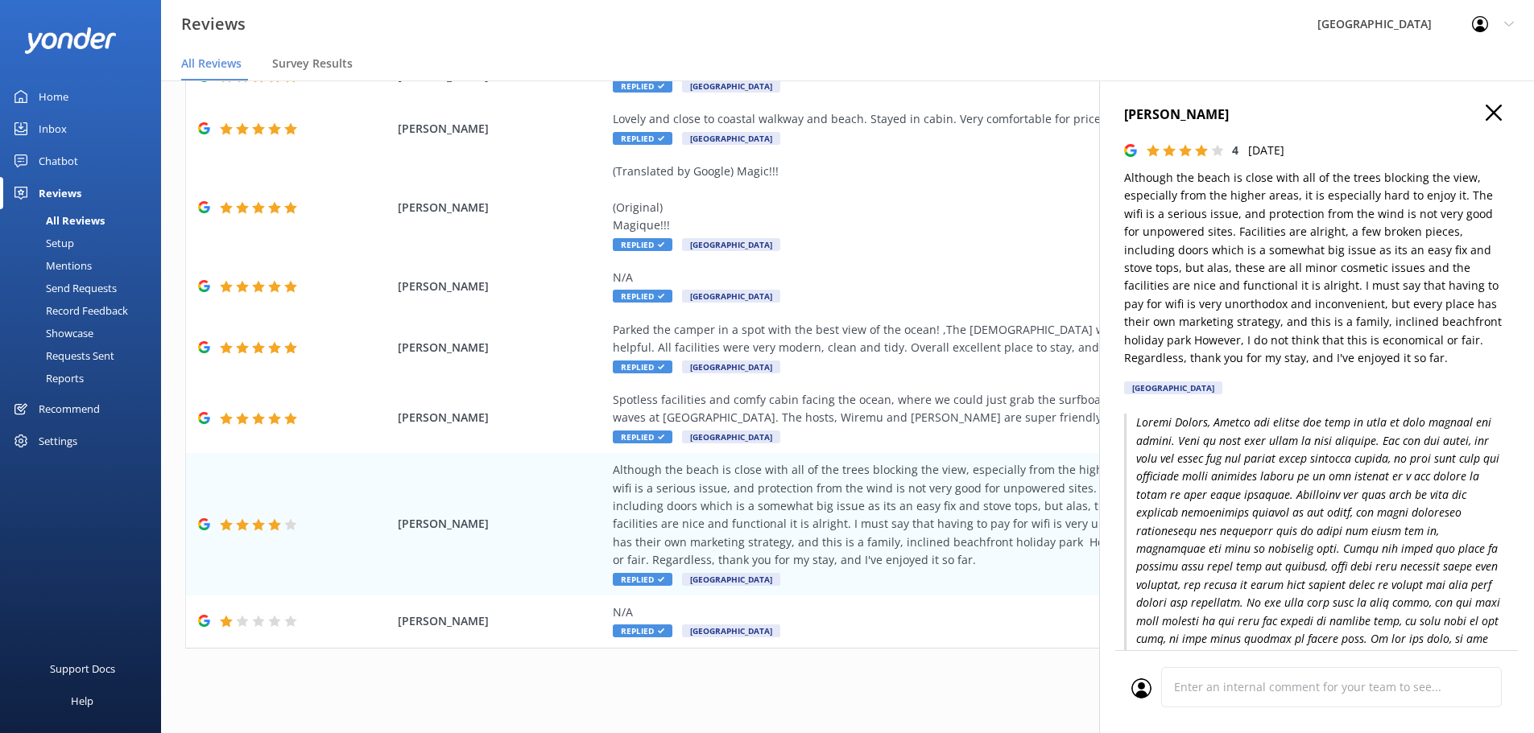
click at [1472, 114] on h4 "[PERSON_NAME]" at bounding box center [1317, 115] width 386 height 21
click at [899, 339] on div "Parked the camper in a spot with the best view of the ocean! ,The [DEMOGRAPHIC_…" at bounding box center [979, 339] width 733 height 36
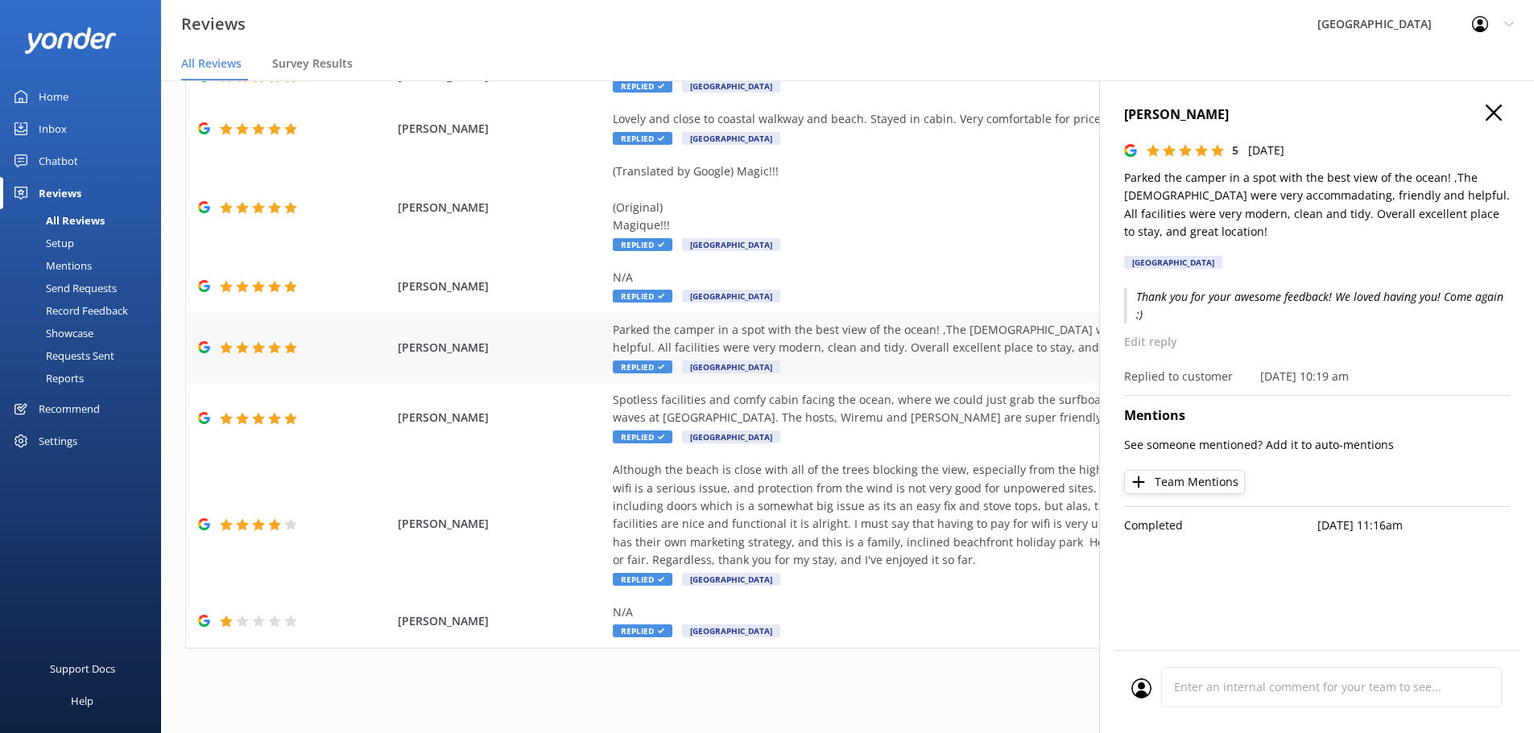
click at [906, 321] on div "Parked the camper in a spot with the best view of the ocean! ,The [DEMOGRAPHIC_…" at bounding box center [979, 339] width 733 height 36
click at [923, 260] on div "[PERSON_NAME] (Translated by Google) Magic!!! (Original) Magique!!! Replied [GE…" at bounding box center [847, 208] width 1323 height 106
